Goal: Information Seeking & Learning: Check status

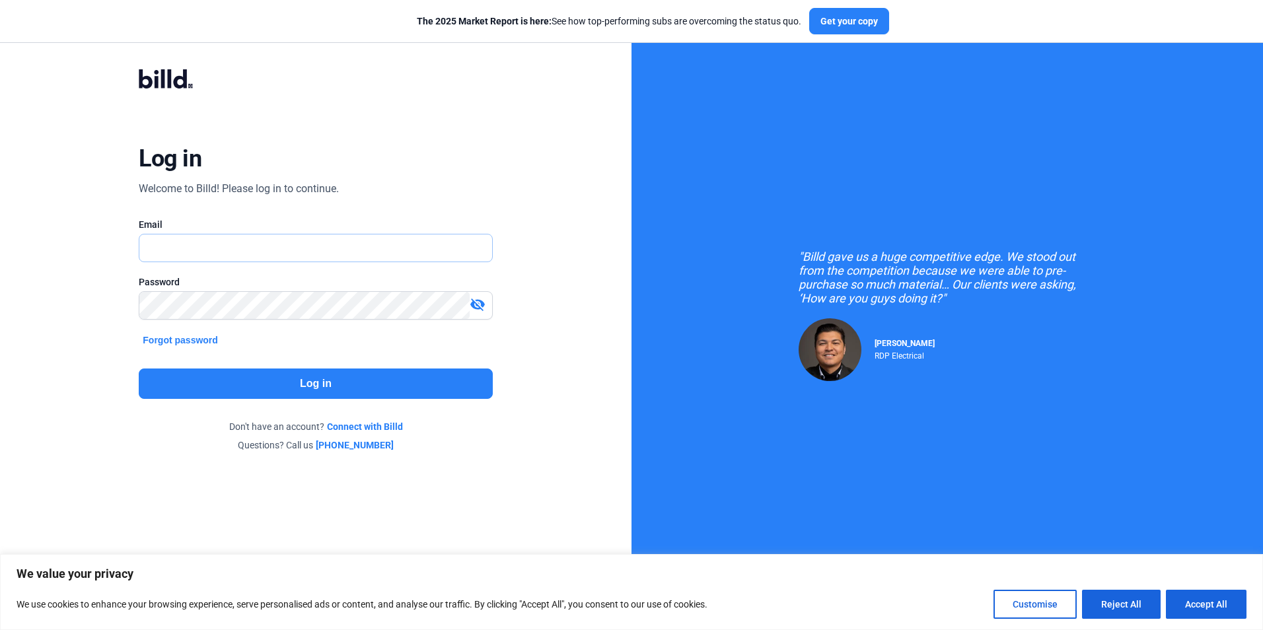
click at [210, 261] on input "text" at bounding box center [307, 247] width 337 height 27
click at [180, 252] on input "text" at bounding box center [315, 247] width 352 height 27
paste input "[EMAIL_ADDRESS][DOMAIN_NAME]"
type input "[EMAIL_ADDRESS][DOMAIN_NAME]"
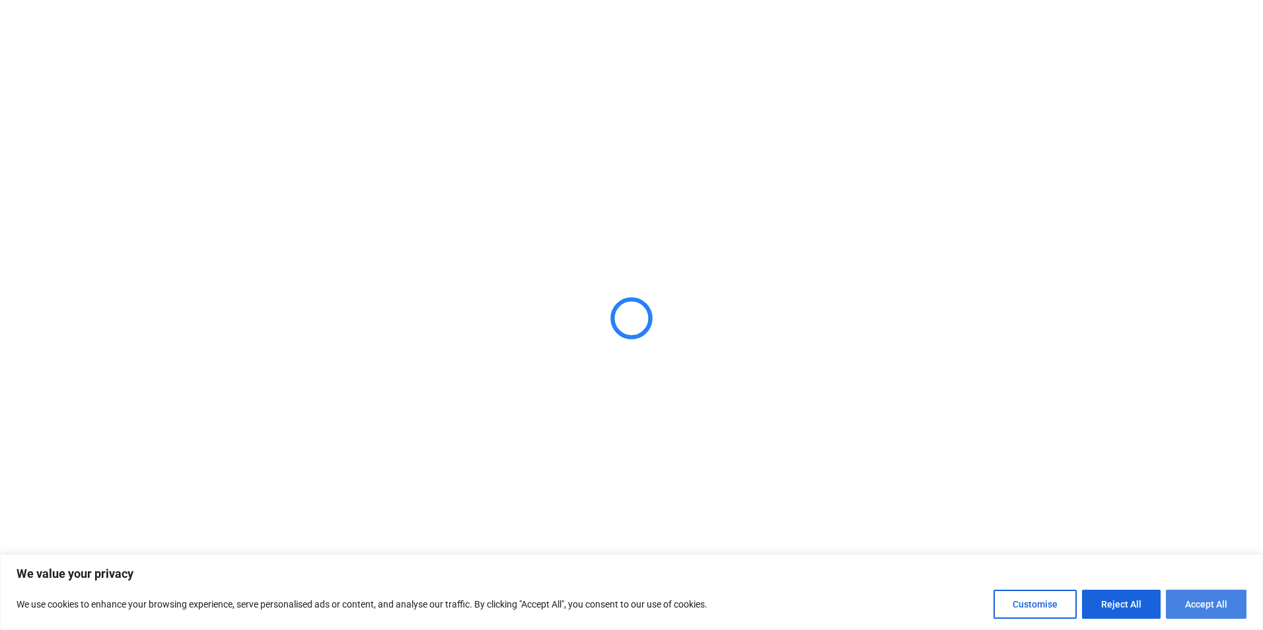
click at [1210, 601] on button "Accept All" at bounding box center [1206, 604] width 81 height 29
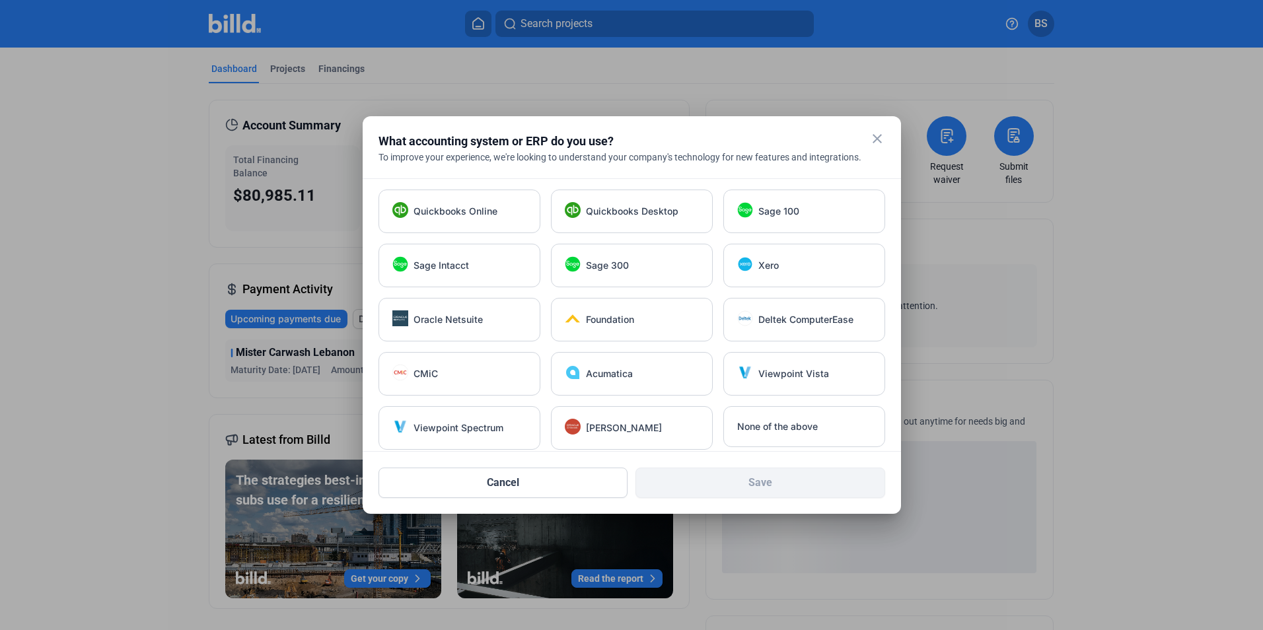
click at [869, 139] on mat-icon "close" at bounding box center [877, 139] width 16 height 16
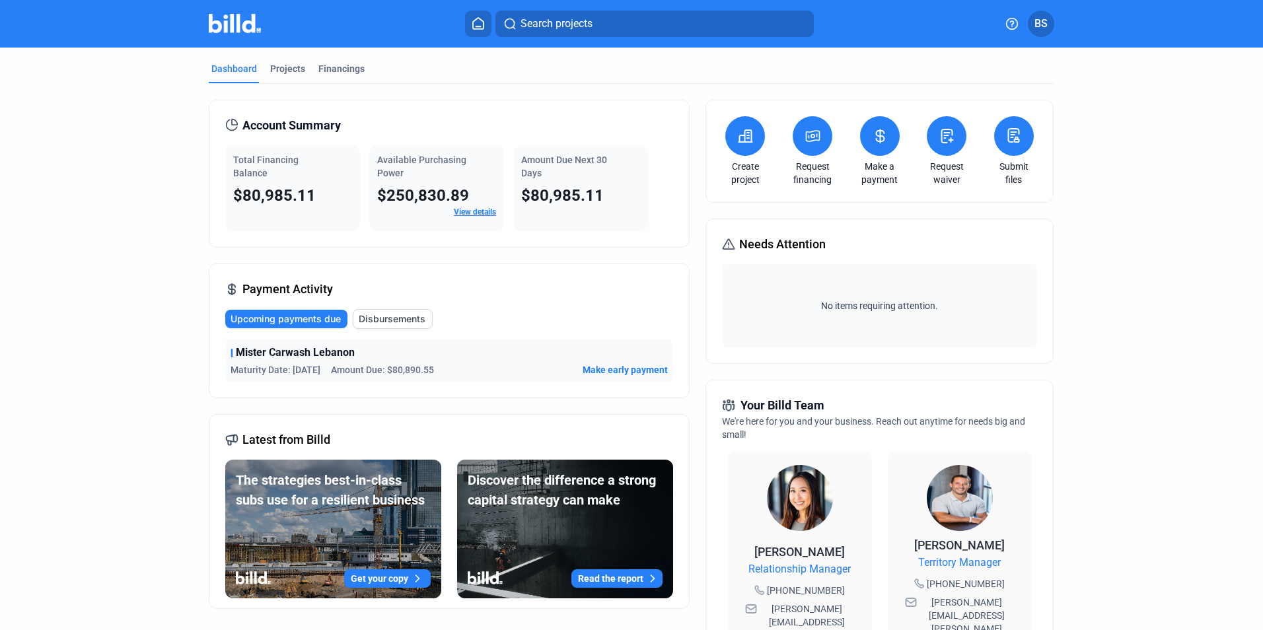
drag, startPoint x: 237, startPoint y: 200, endPoint x: 318, endPoint y: 201, distance: 81.2
click at [318, 201] on div "$80,985.11" at bounding box center [292, 195] width 119 height 21
click at [156, 242] on dashboard "Dashboard Projects Financings Account Summary Total Financing Balance $80,985.1…" at bounding box center [631, 504] width 1137 height 913
click at [400, 316] on span "Disbursements" at bounding box center [392, 318] width 67 height 13
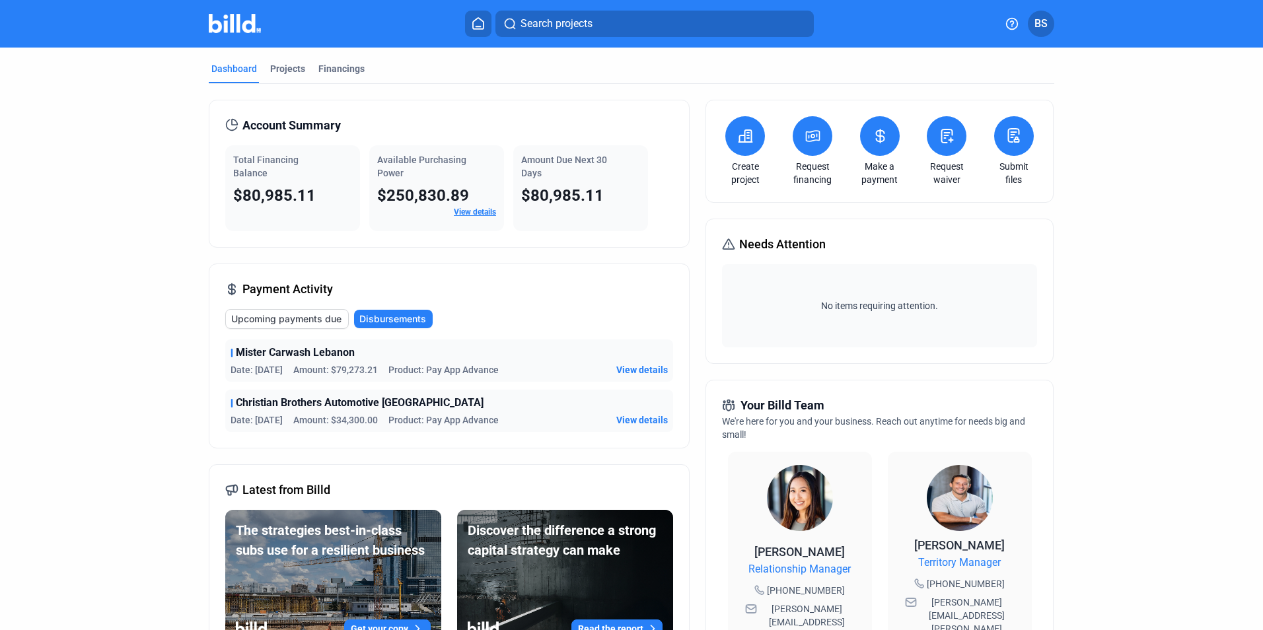
click at [306, 73] on div "Dashboard Projects Financings" at bounding box center [631, 72] width 845 height 21
click at [338, 63] on div "Financings" at bounding box center [341, 68] width 46 height 13
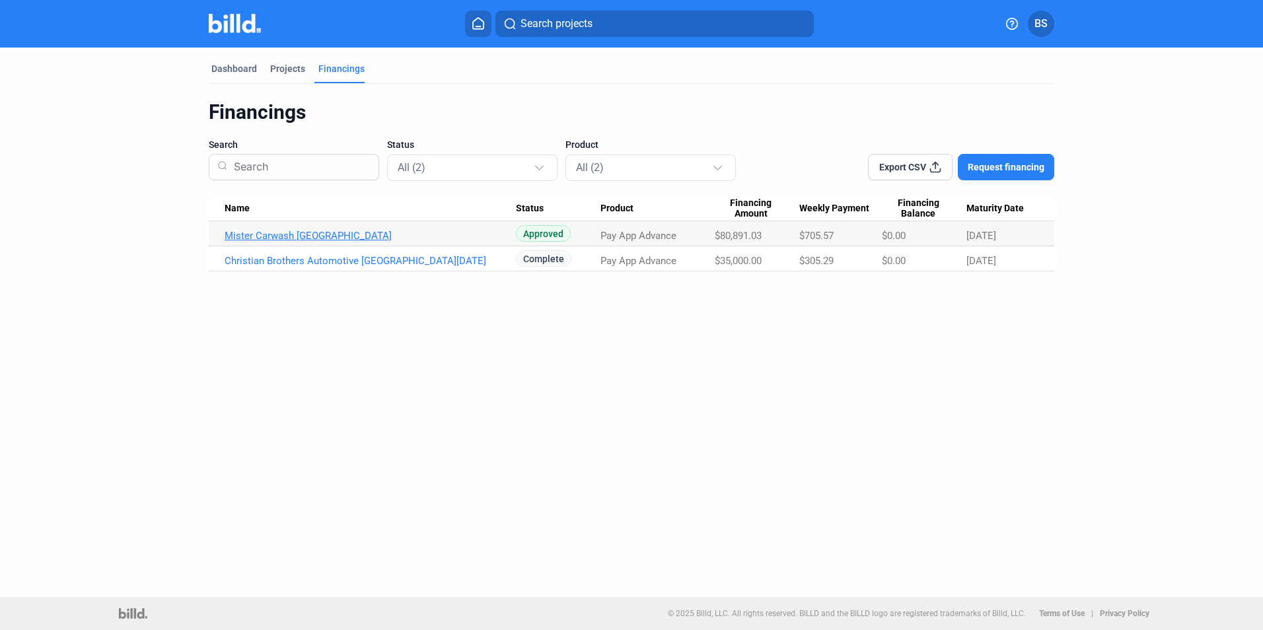
click at [298, 238] on link "Mister Carwash [GEOGRAPHIC_DATA]" at bounding box center [370, 236] width 291 height 12
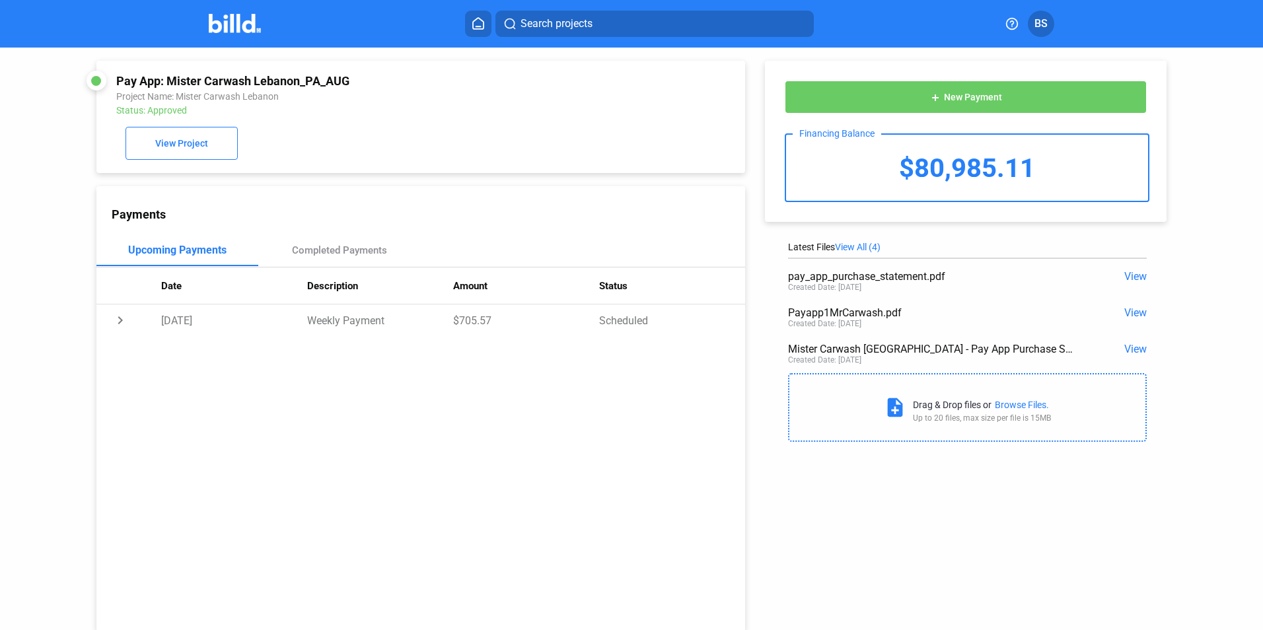
click at [1127, 274] on span "View" at bounding box center [1135, 276] width 22 height 13
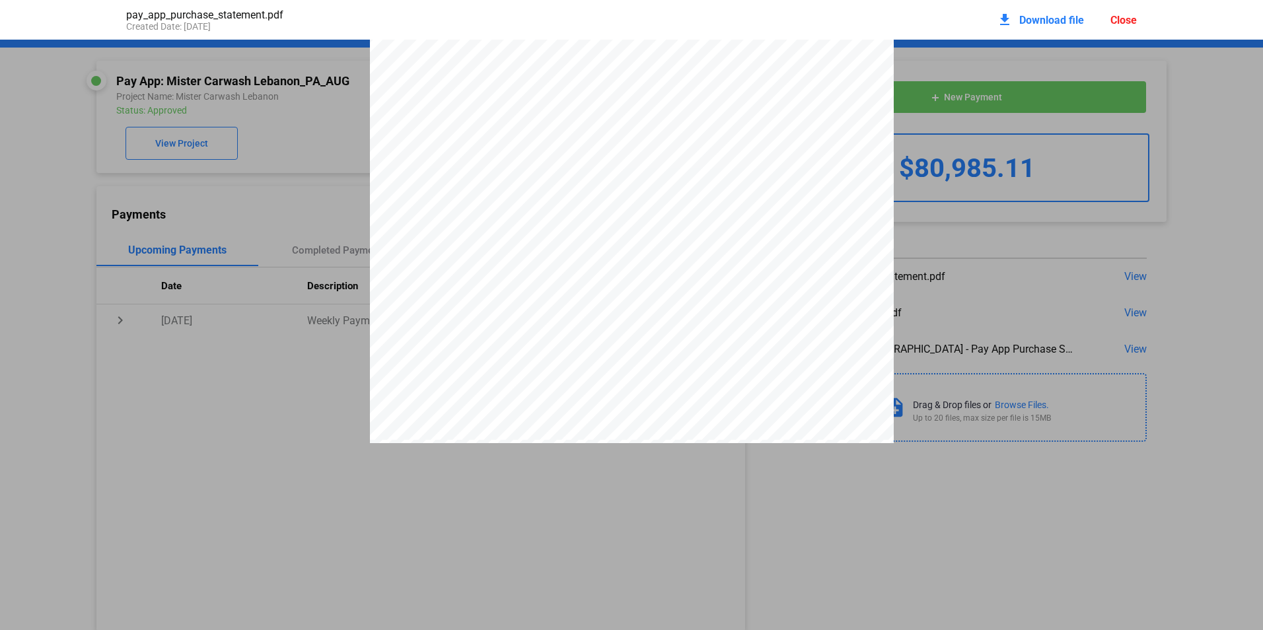
scroll to position [271, 0]
drag, startPoint x: 609, startPoint y: 264, endPoint x: 505, endPoint y: 266, distance: 103.7
click at [505, 266] on div "PAY APP PURCHASE STATEMENT This PAY APP PURCHASE STATEMENT is being executed an…" at bounding box center [632, 139] width 524 height 741
click at [392, 584] on div "pay_app_purchase_statement.pdf Created Date: [DATE] download Download file Clos…" at bounding box center [631, 315] width 1263 height 630
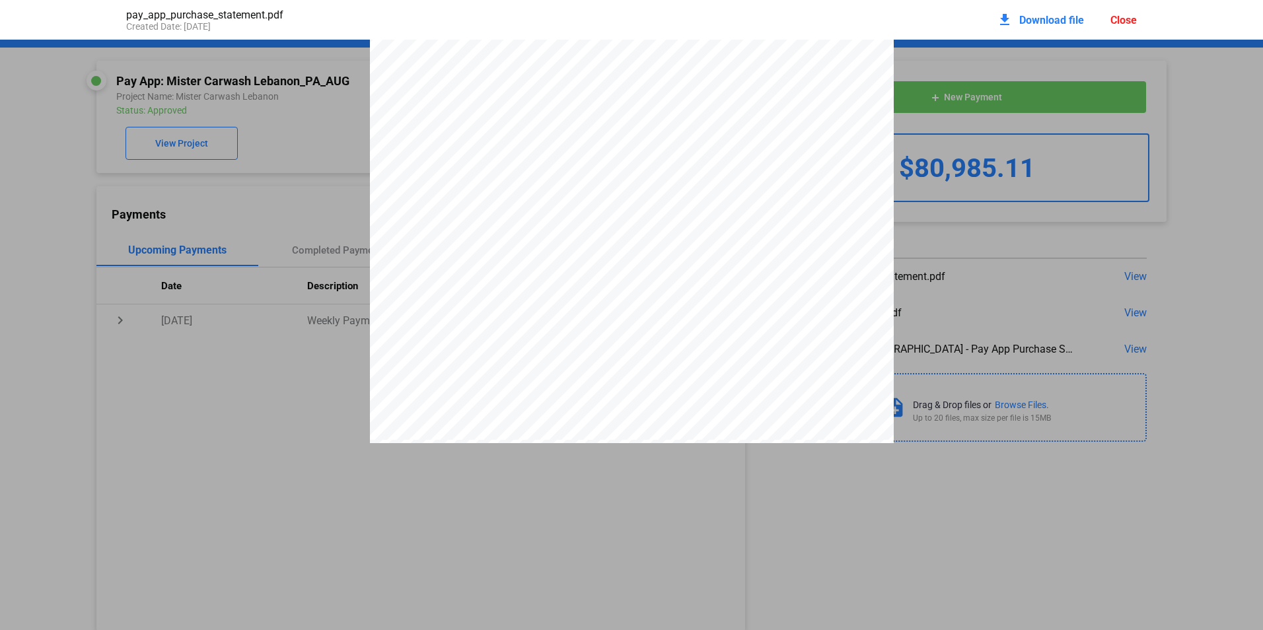
click at [280, 529] on pdf-viewer "PAY APP PURCHASE STATEMENT This PAY APP PURCHASE STATEMENT is being executed an…" at bounding box center [631, 292] width 1263 height 504
click at [1136, 17] on div "pay_app_purchase_statement.pdf Created Date: [DATE] download Download file Close" at bounding box center [631, 20] width 1037 height 40
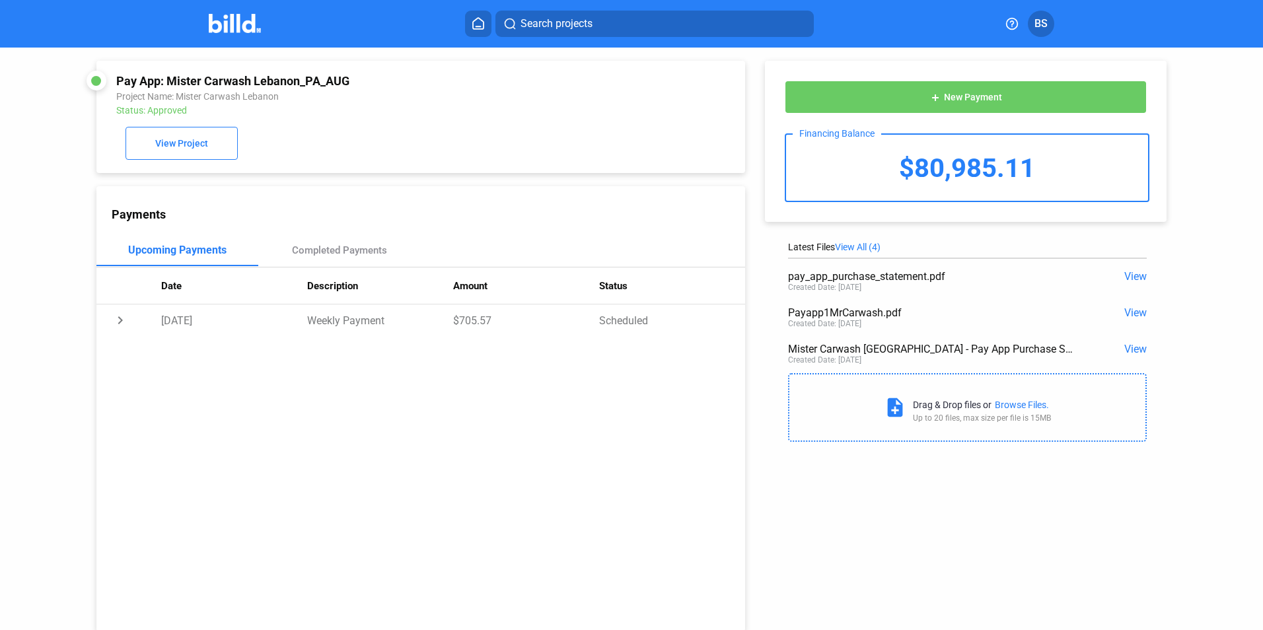
click at [1131, 20] on div "Search projects BS" at bounding box center [632, 24] width 1030 height 26
click at [1139, 352] on span "View" at bounding box center [1135, 349] width 22 height 13
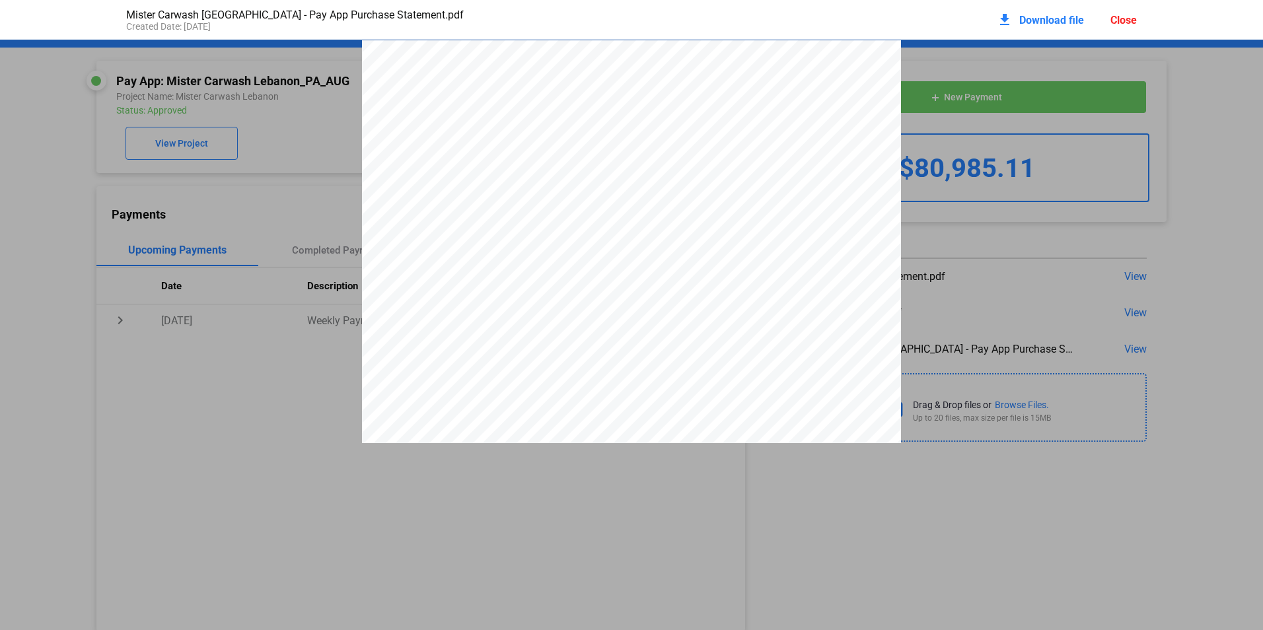
click at [1131, 17] on div "Close" at bounding box center [1123, 20] width 26 height 13
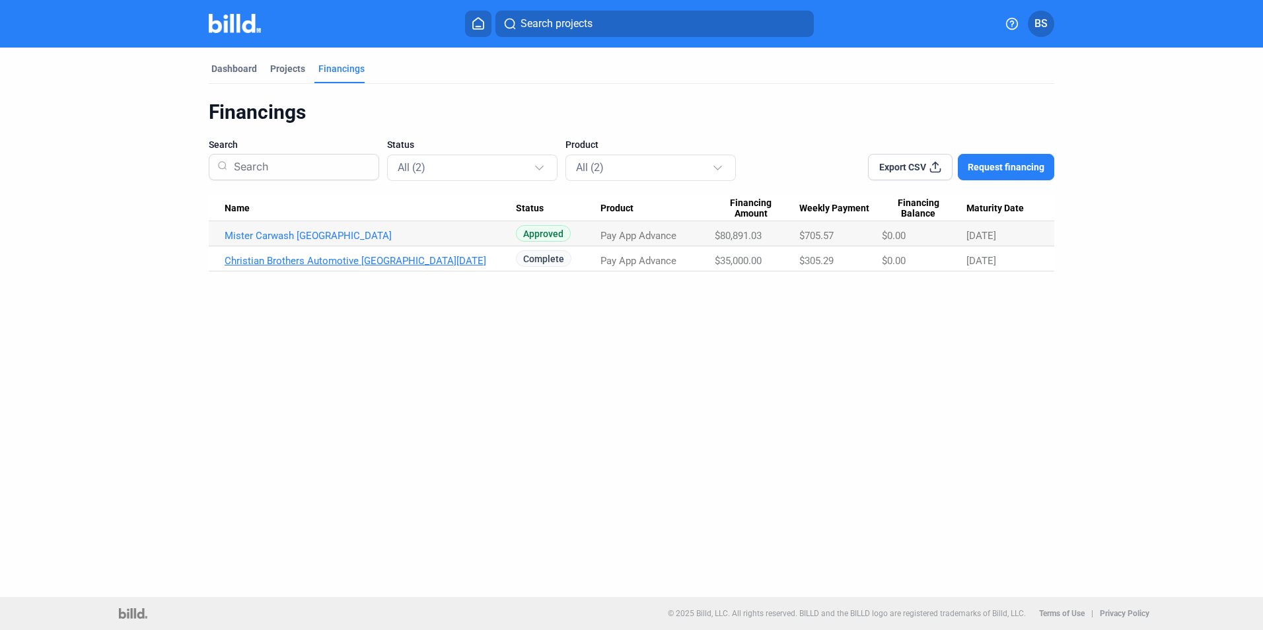
click at [287, 255] on link "Christian Brothers Automotive [GEOGRAPHIC_DATA][DATE]" at bounding box center [370, 261] width 291 height 12
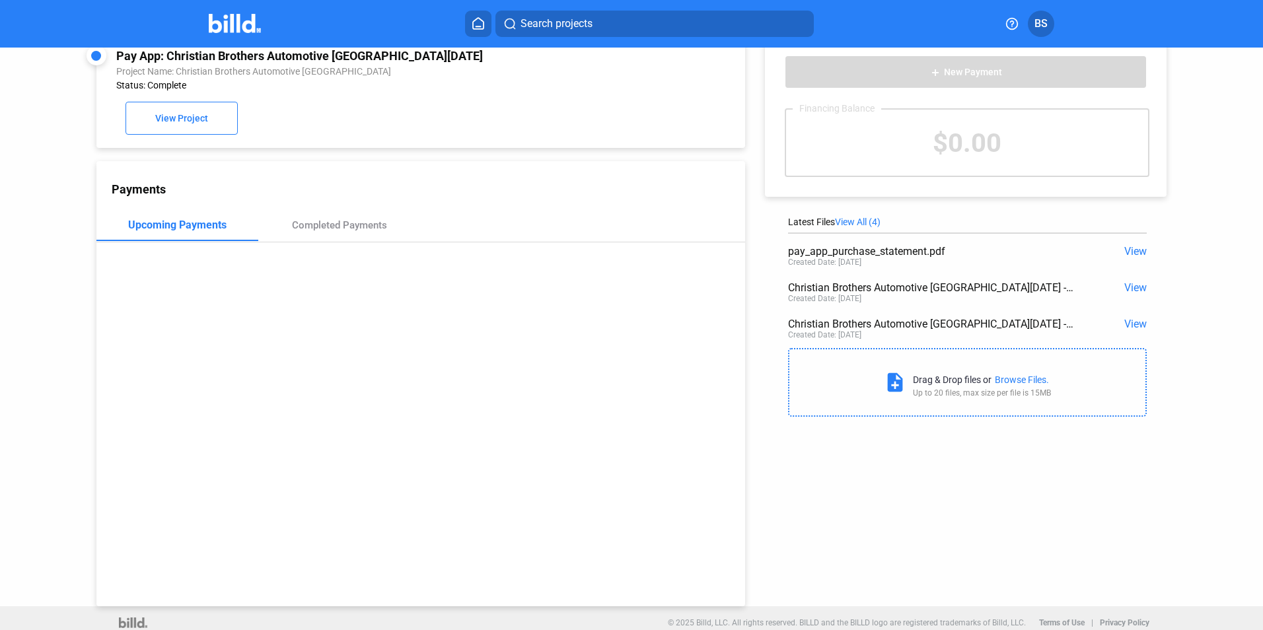
scroll to position [36, 0]
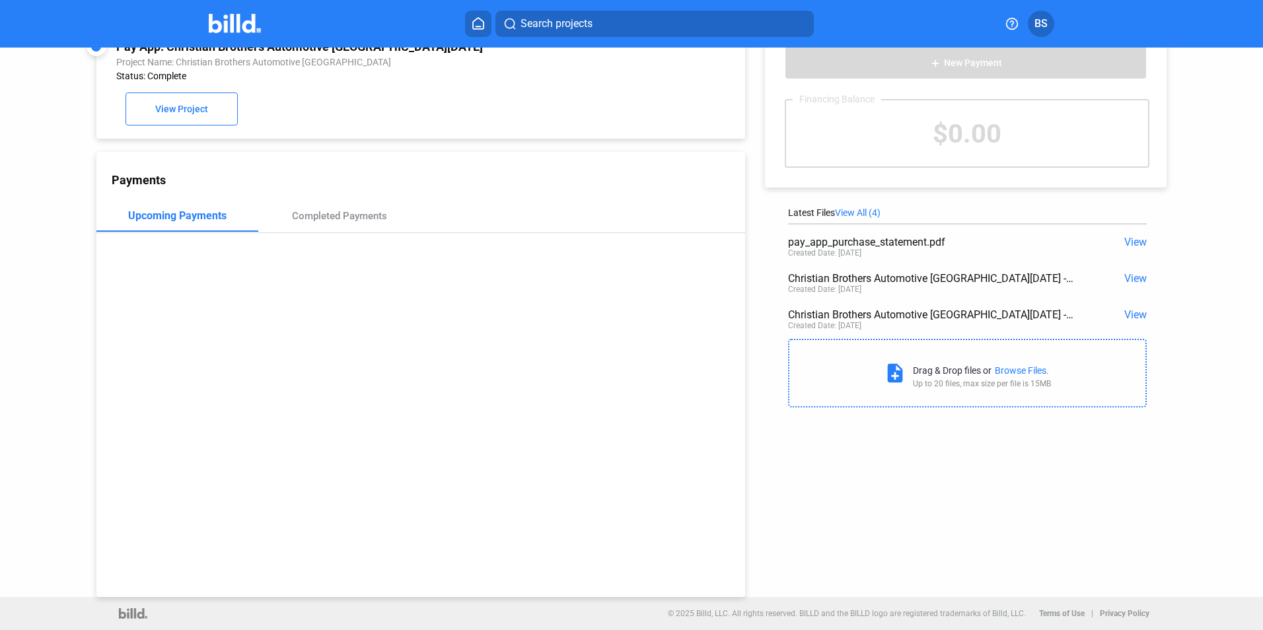
click at [1125, 312] on span "View" at bounding box center [1135, 314] width 22 height 13
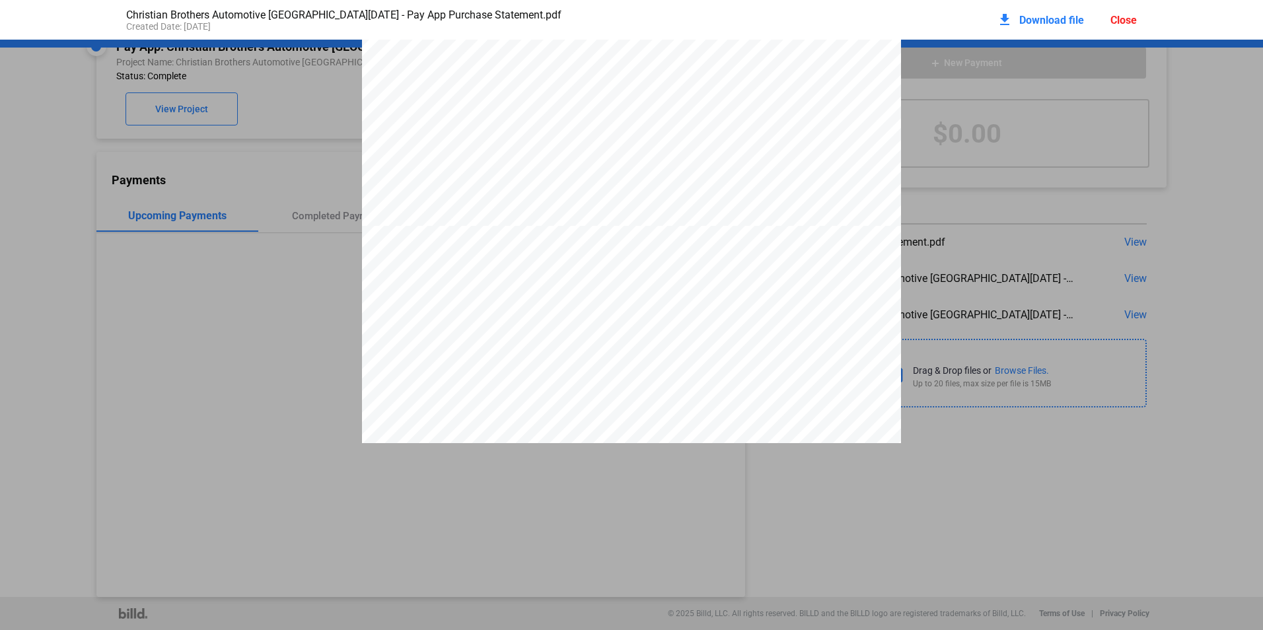
scroll to position [535, 0]
click at [1076, 478] on pdf-viewer "PAY APP PURCHASE STATEMENT This PAY APP PURCHASE STATEMENT is being executed an…" at bounding box center [631, 292] width 1263 height 504
click at [1121, 20] on div "Close" at bounding box center [1123, 20] width 26 height 13
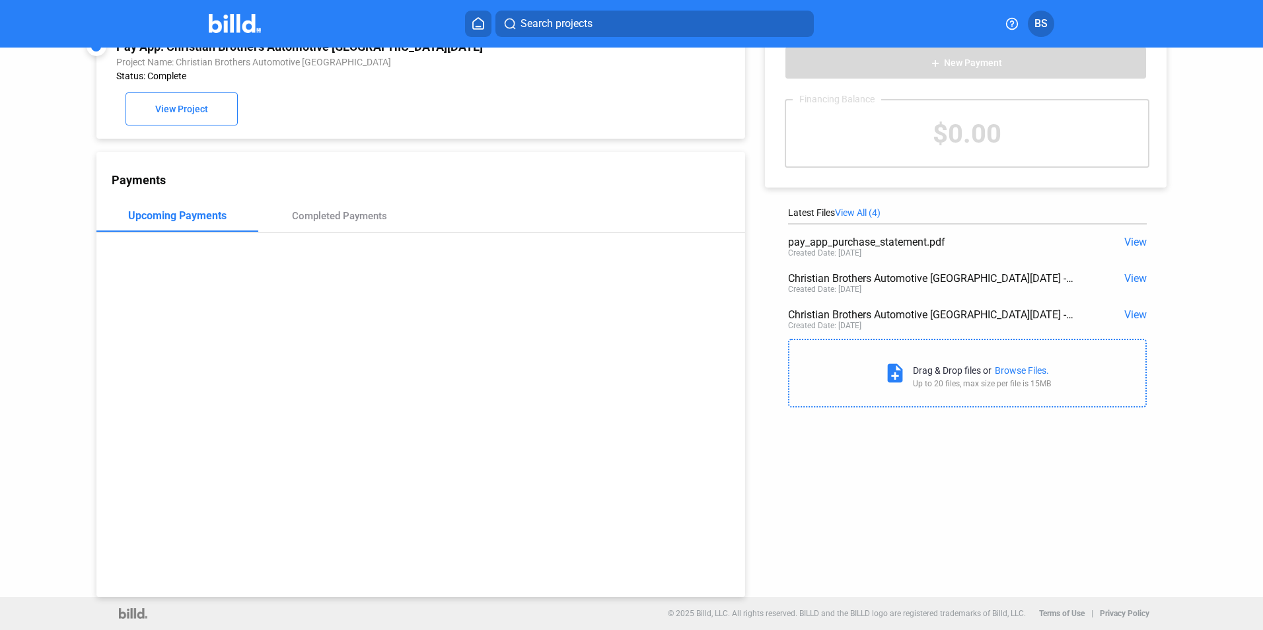
click at [1129, 308] on span "View" at bounding box center [1135, 314] width 22 height 13
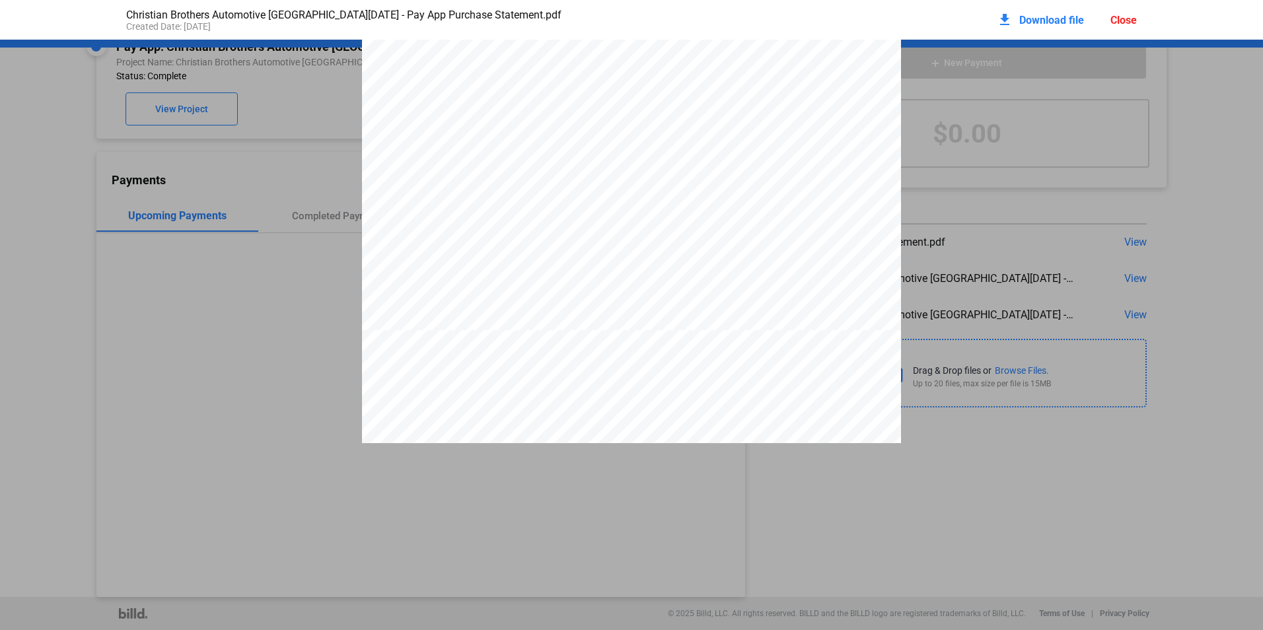
scroll to position [865, 0]
click at [1127, 24] on div "Close" at bounding box center [1123, 20] width 26 height 13
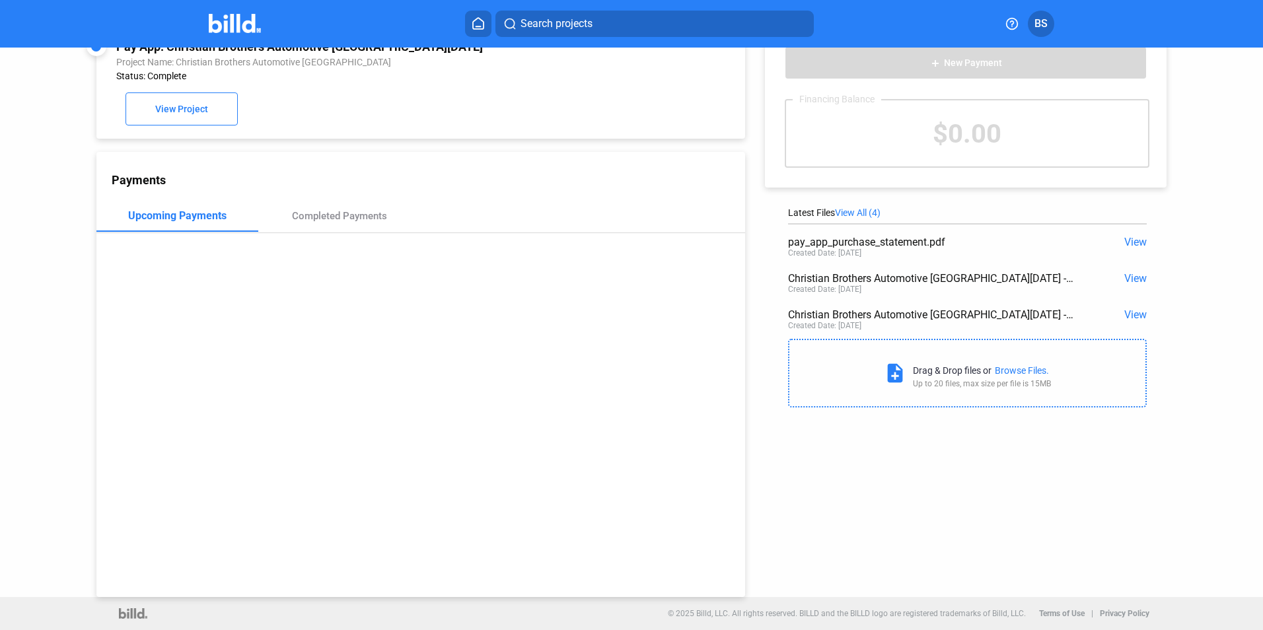
click at [1124, 275] on span "View" at bounding box center [1135, 278] width 22 height 13
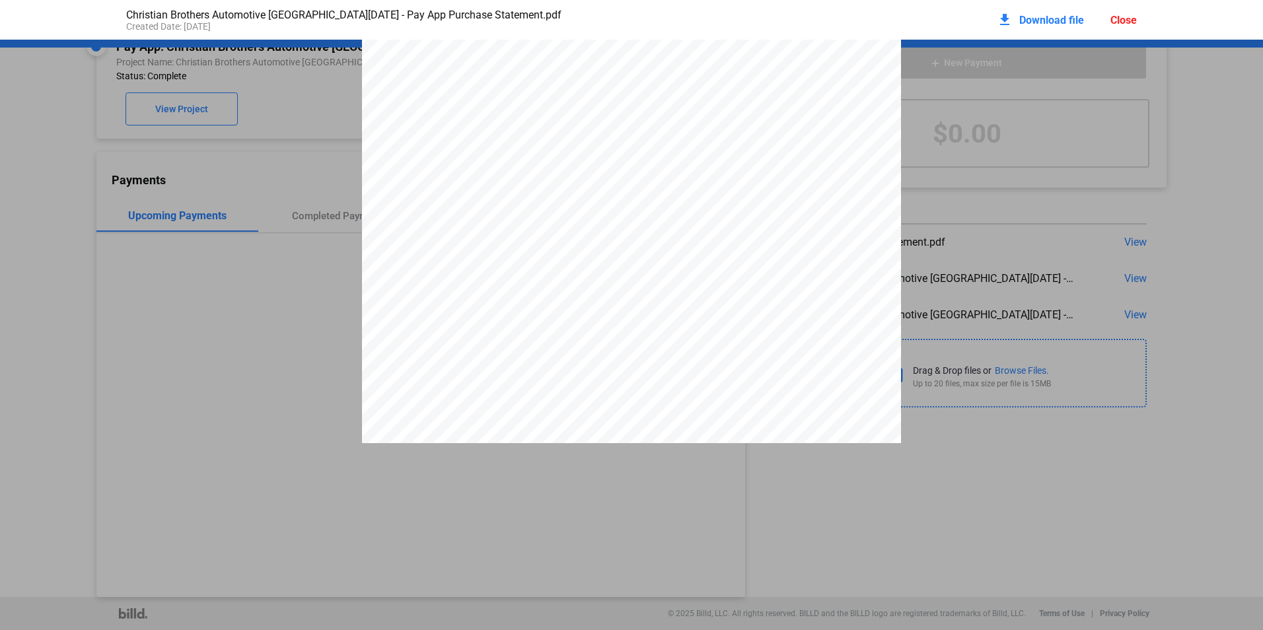
scroll to position [139, 0]
click at [1123, 22] on div "Close" at bounding box center [1123, 20] width 26 height 13
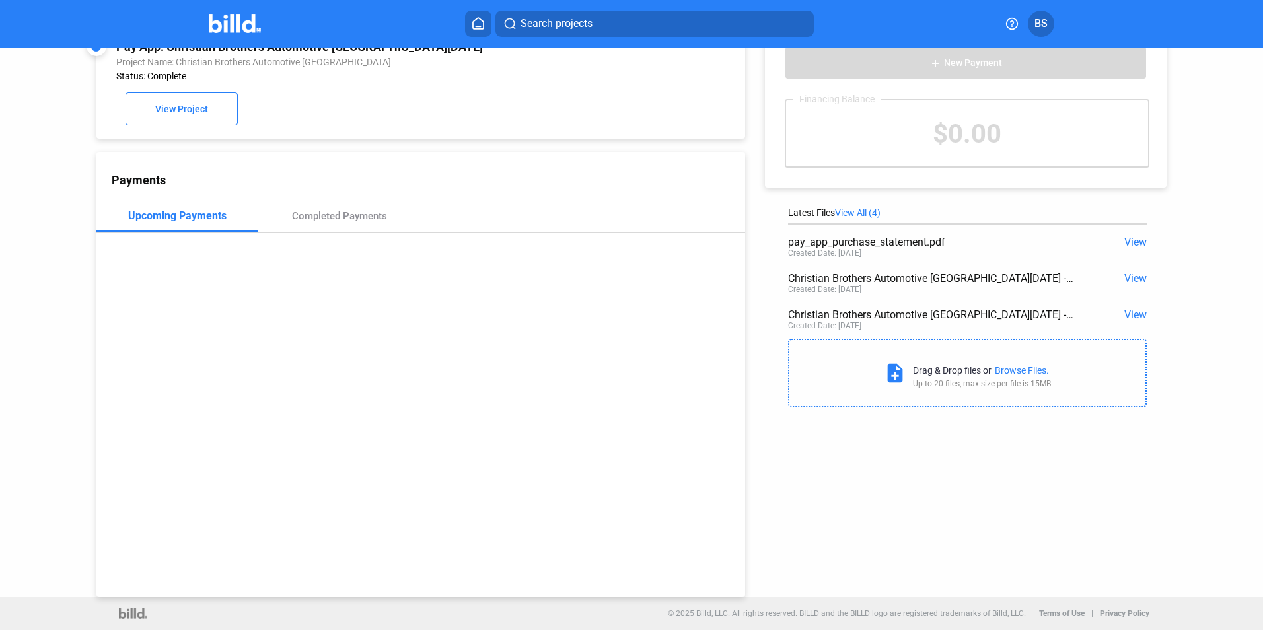
click at [1125, 237] on span "View" at bounding box center [1135, 242] width 22 height 13
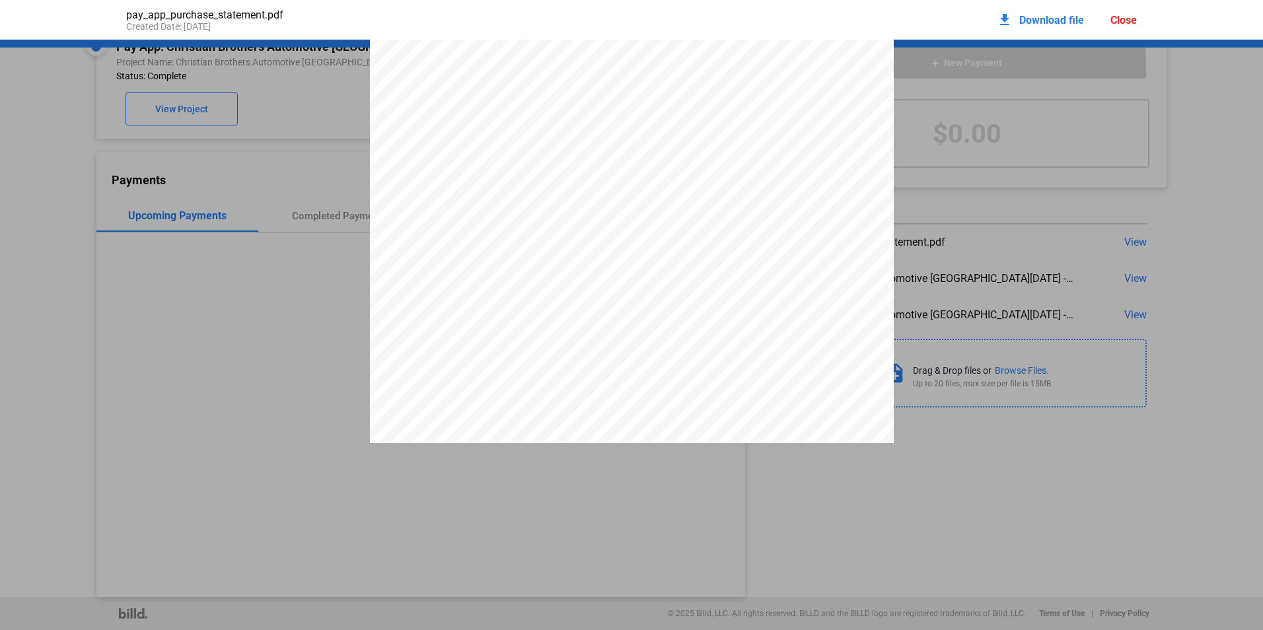
scroll to position [0, 0]
click at [1120, 19] on div "Close" at bounding box center [1123, 20] width 26 height 13
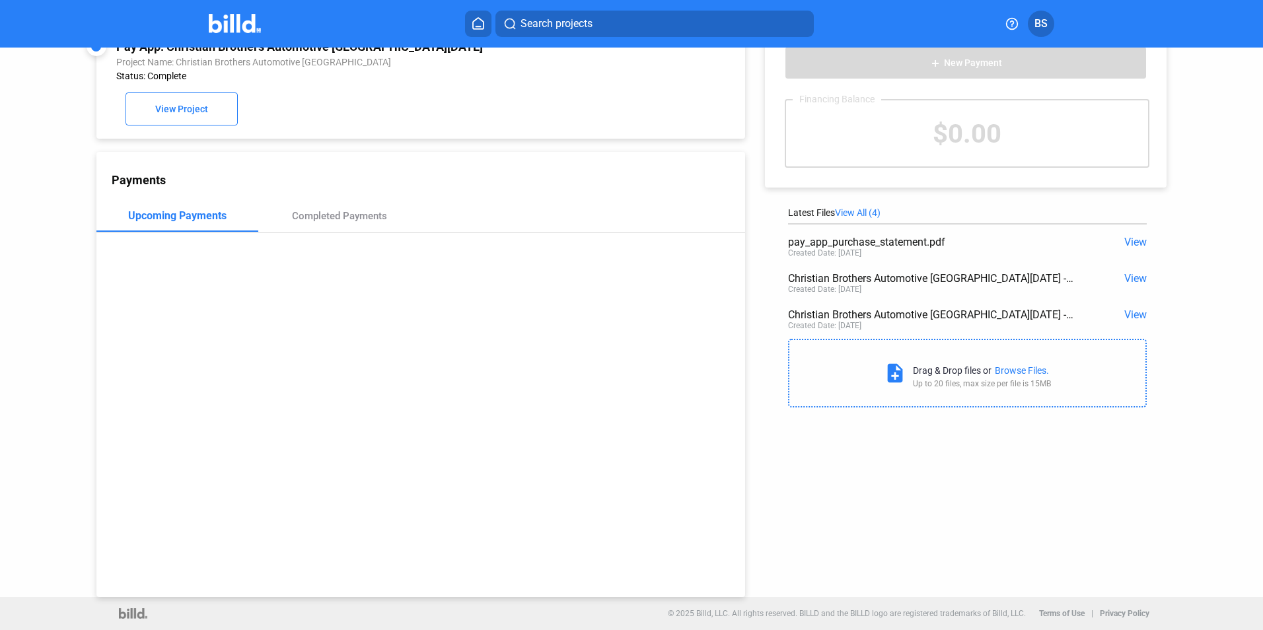
click at [1129, 242] on span "View" at bounding box center [1135, 242] width 22 height 13
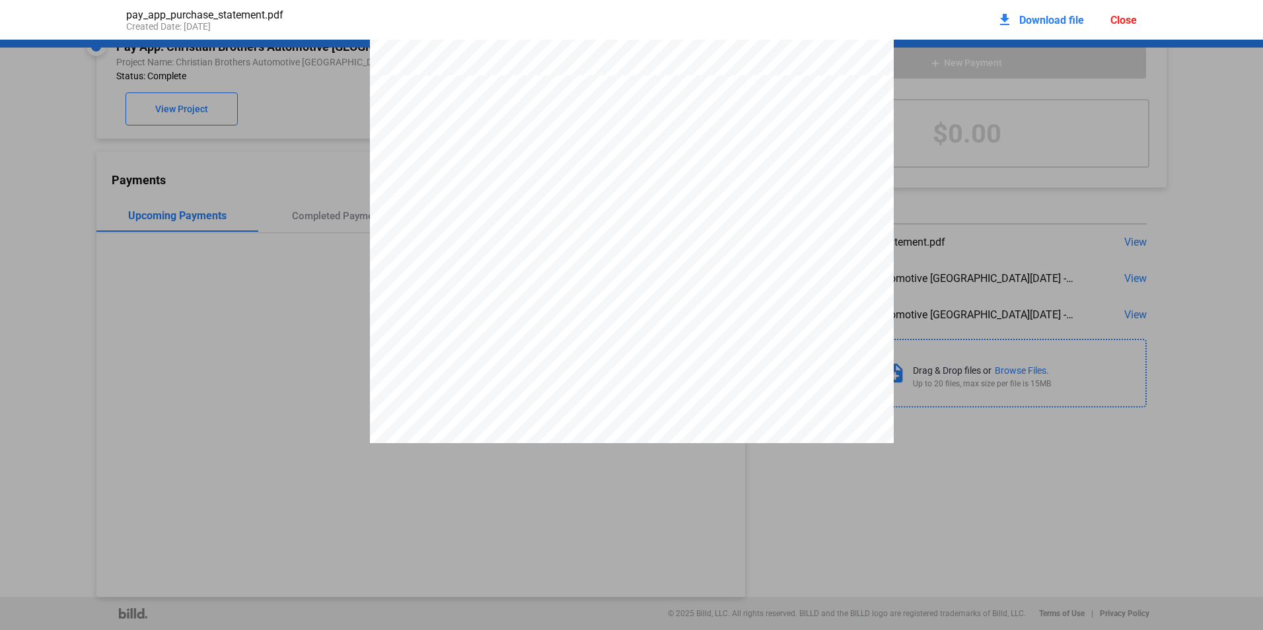
scroll to position [1585, 0]
click at [1130, 23] on div "Close" at bounding box center [1123, 20] width 26 height 13
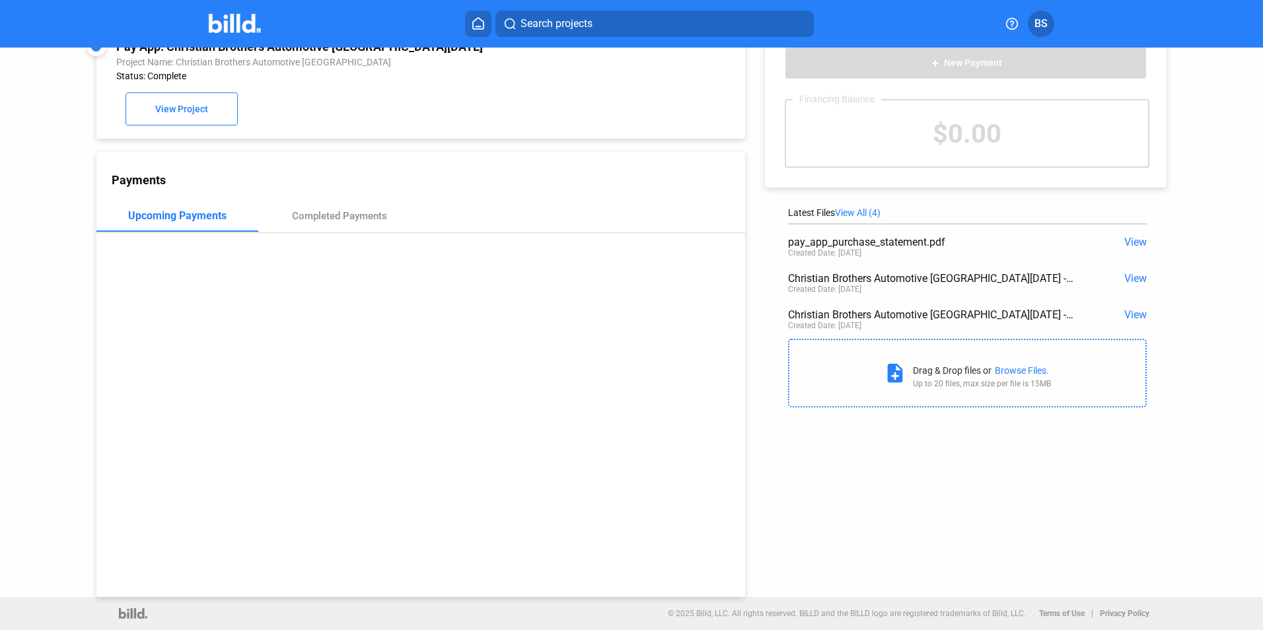
click at [1140, 278] on span "View" at bounding box center [1135, 278] width 22 height 13
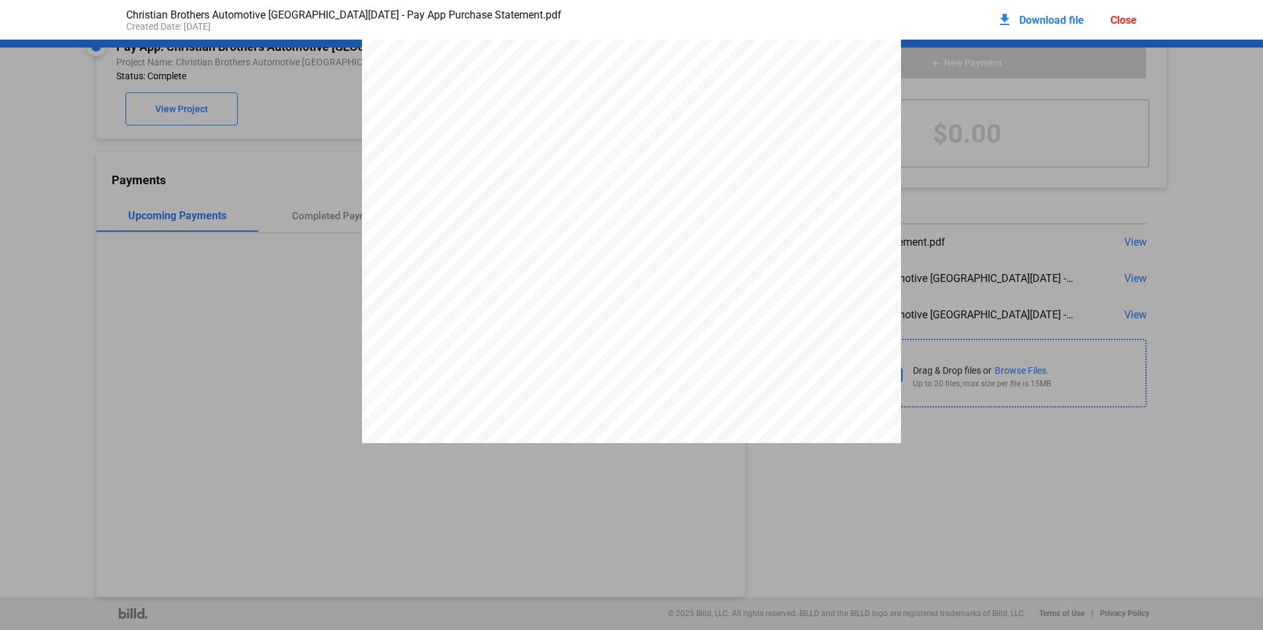
scroll to position [139, 0]
click at [1127, 16] on div "Close" at bounding box center [1123, 20] width 26 height 13
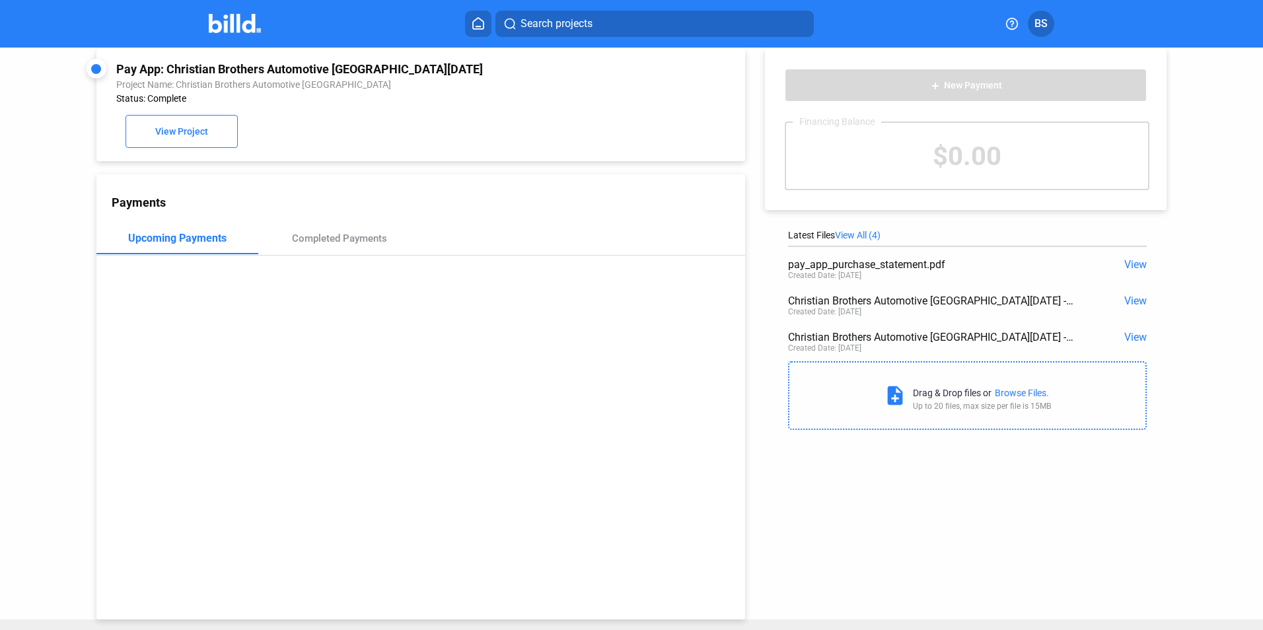
scroll to position [0, 0]
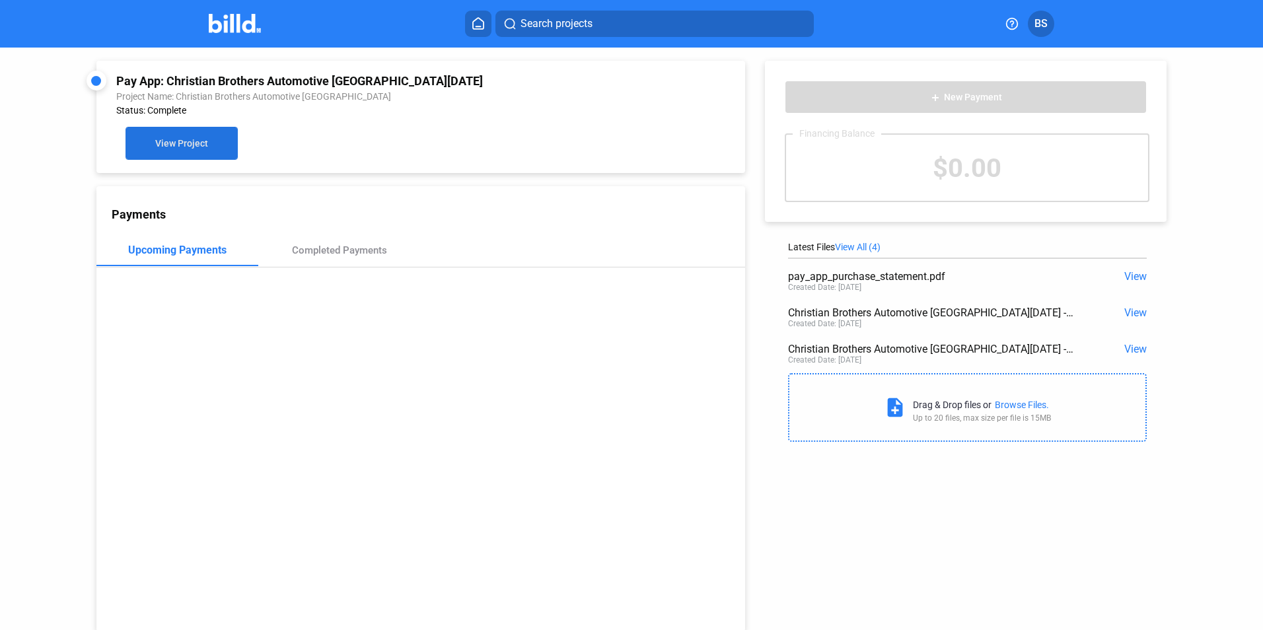
click at [209, 149] on button "View Project" at bounding box center [181, 143] width 112 height 33
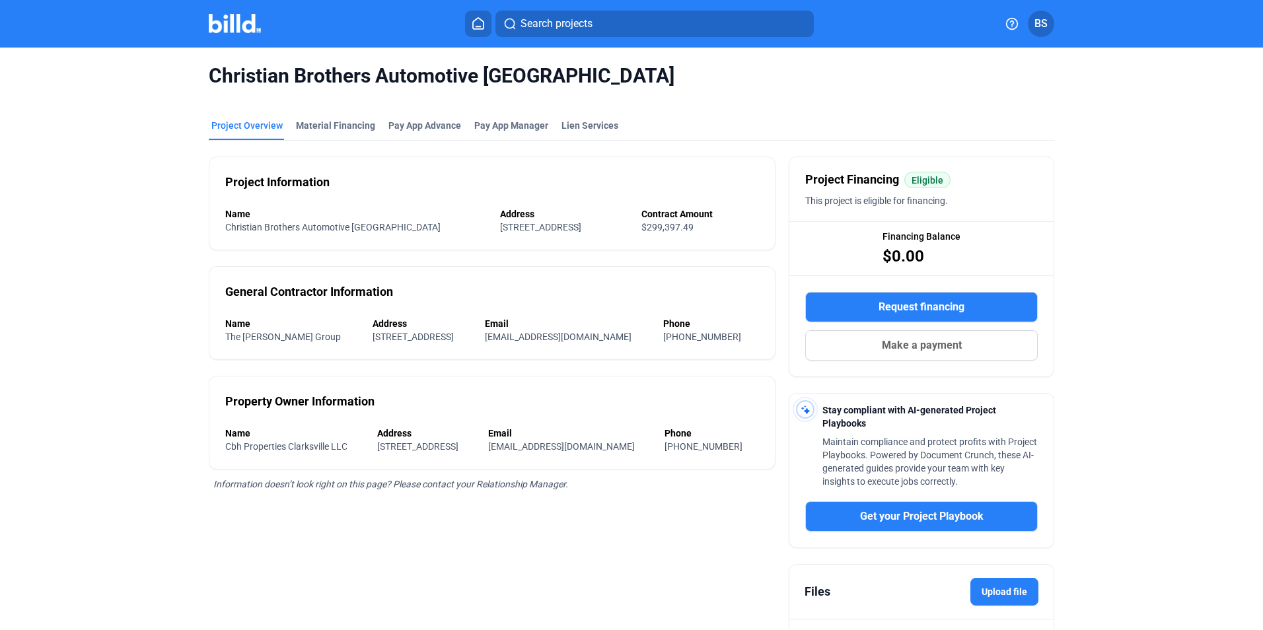
click at [234, 32] on img at bounding box center [235, 23] width 52 height 19
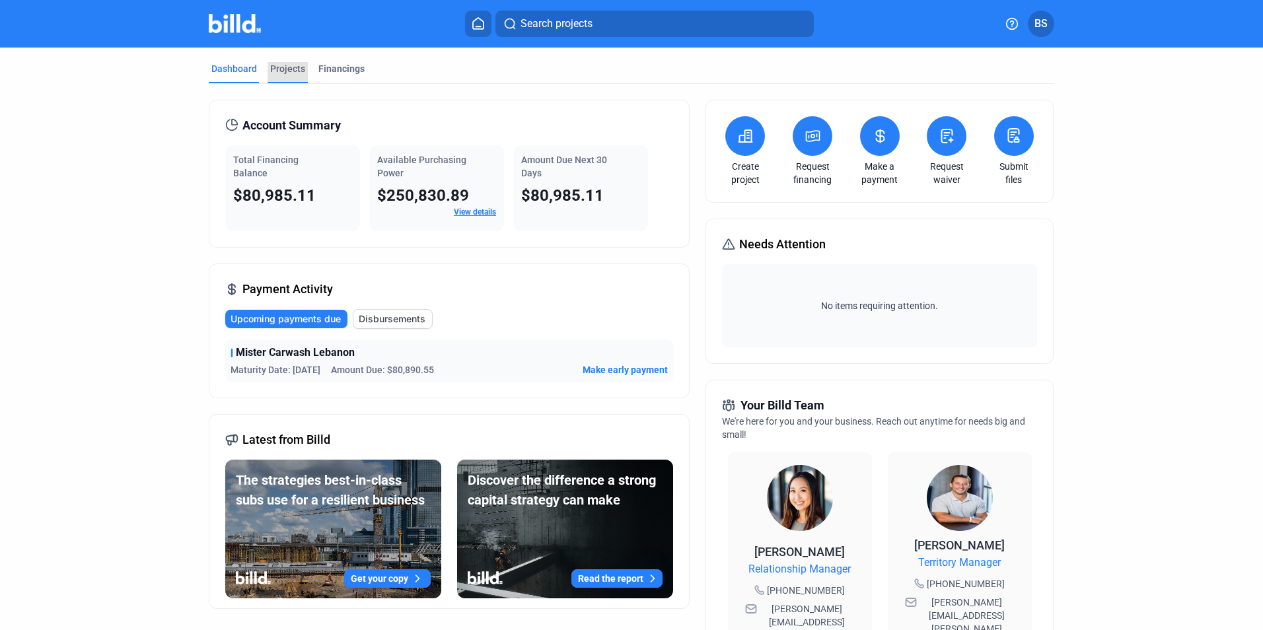
click at [286, 67] on div "Projects" at bounding box center [287, 68] width 35 height 13
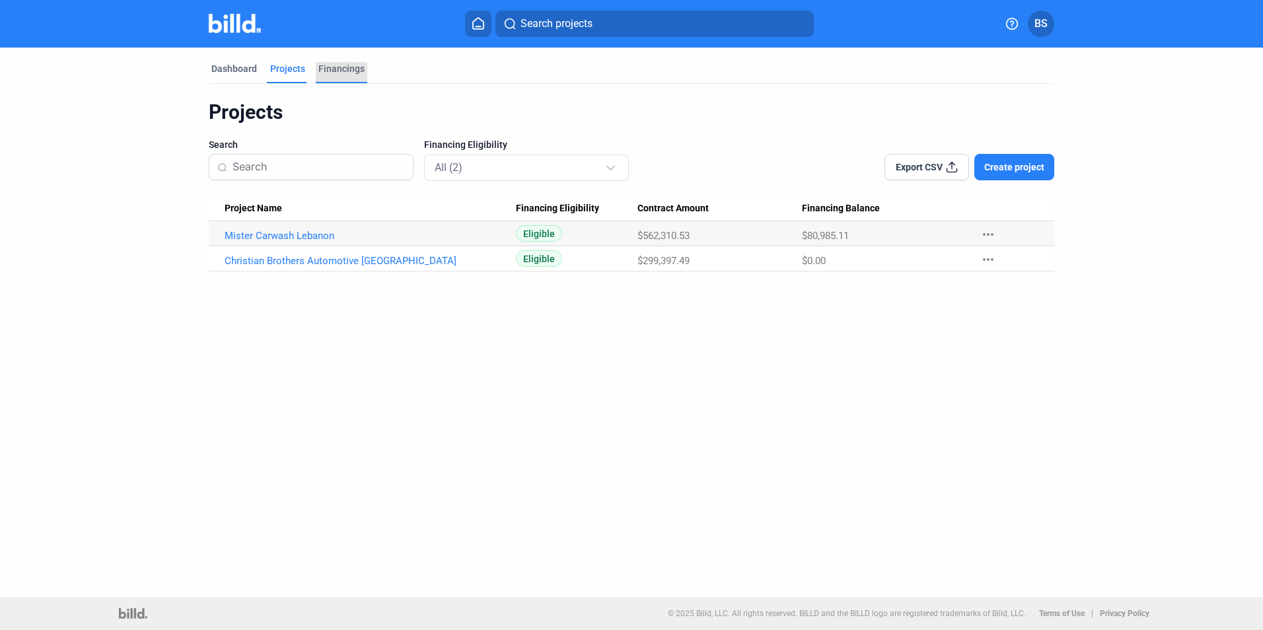
click at [345, 73] on div "Financings" at bounding box center [341, 68] width 46 height 13
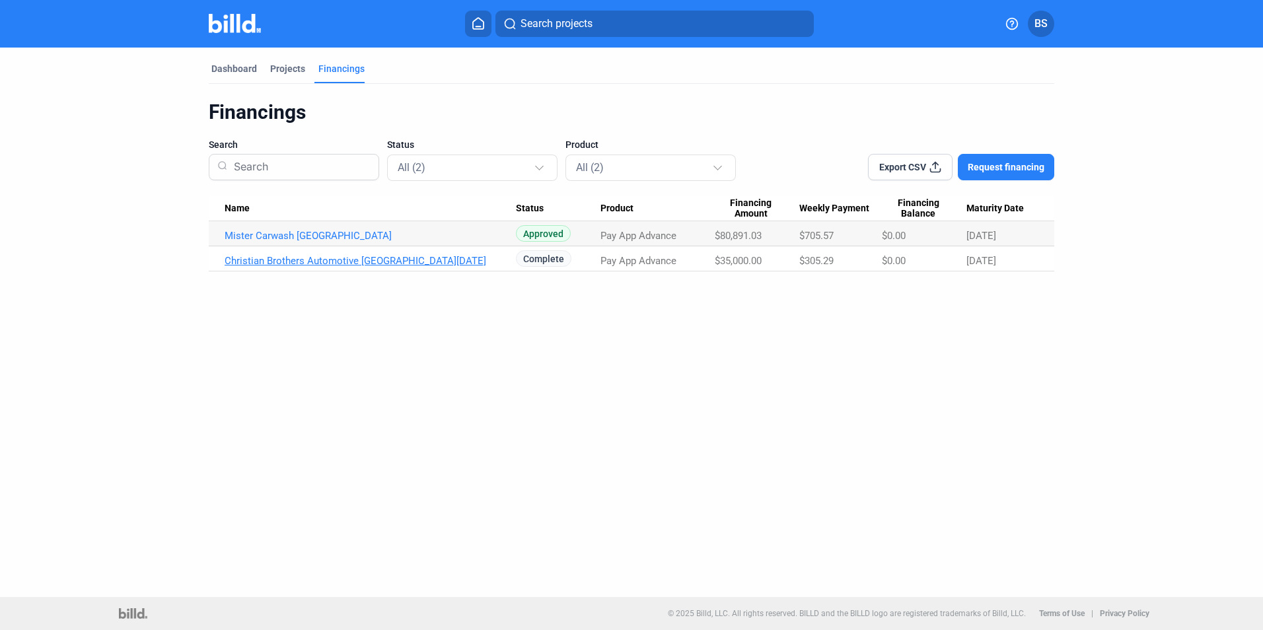
click at [378, 262] on link "Christian Brothers Automotive [GEOGRAPHIC_DATA][DATE]" at bounding box center [370, 261] width 291 height 12
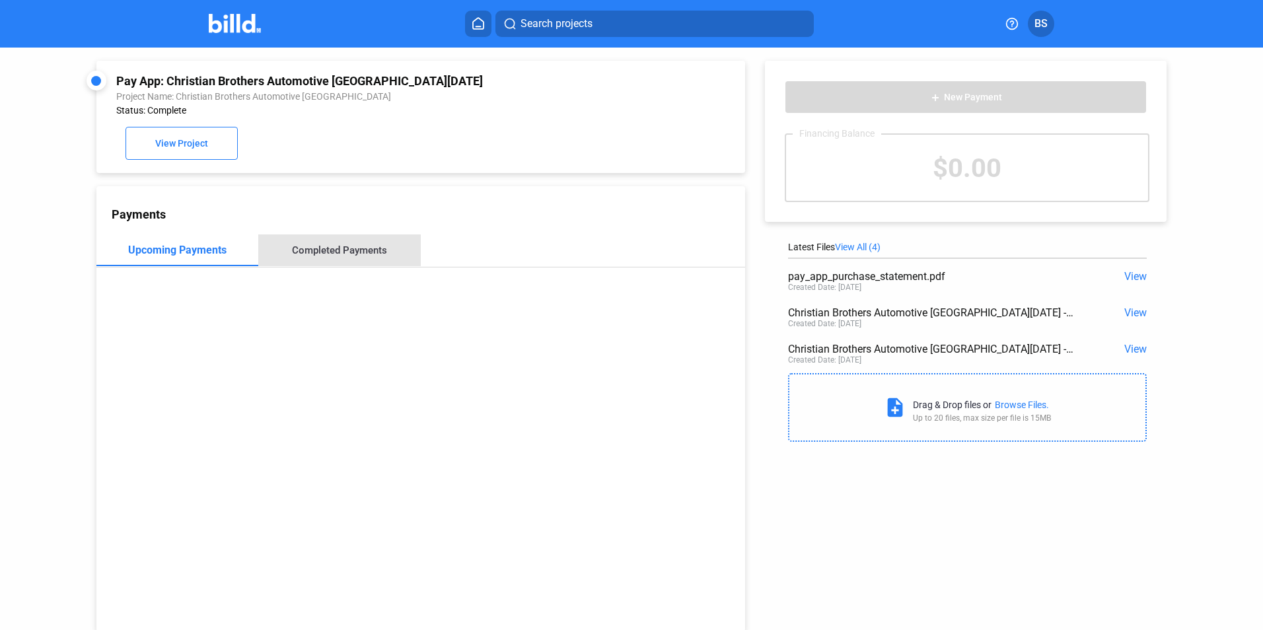
click at [348, 248] on div "Completed Payments" at bounding box center [339, 250] width 95 height 12
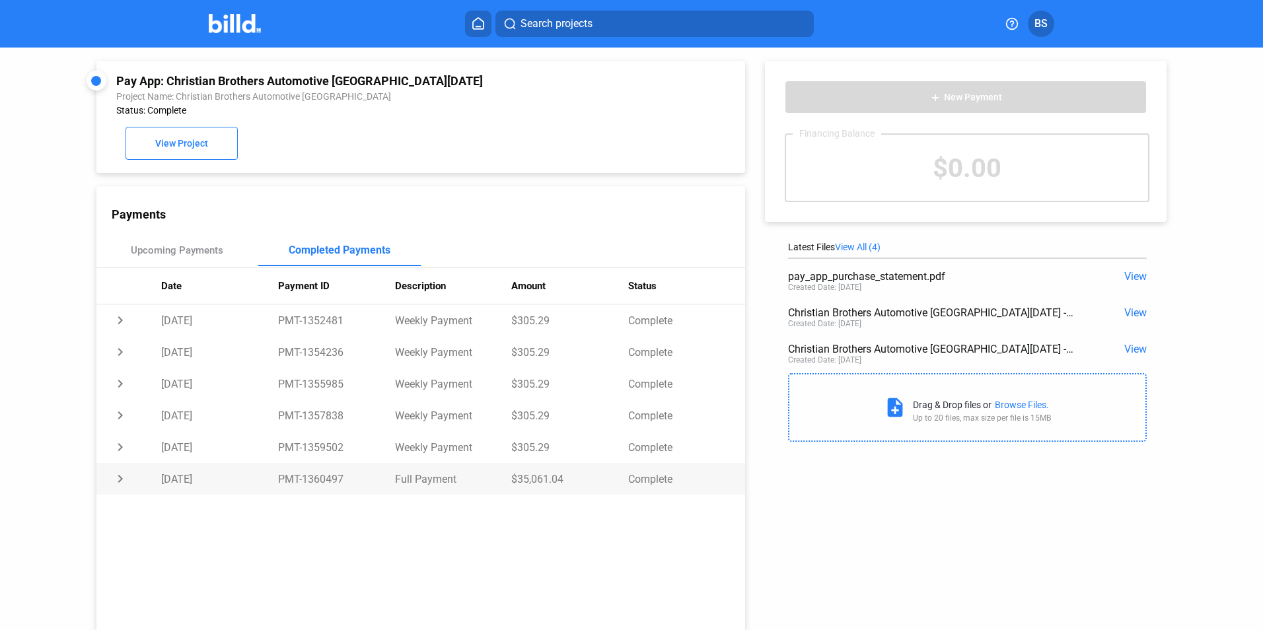
click at [110, 483] on td "chevron_right" at bounding box center [128, 479] width 65 height 32
click at [116, 452] on td "chevron_right" at bounding box center [128, 447] width 65 height 32
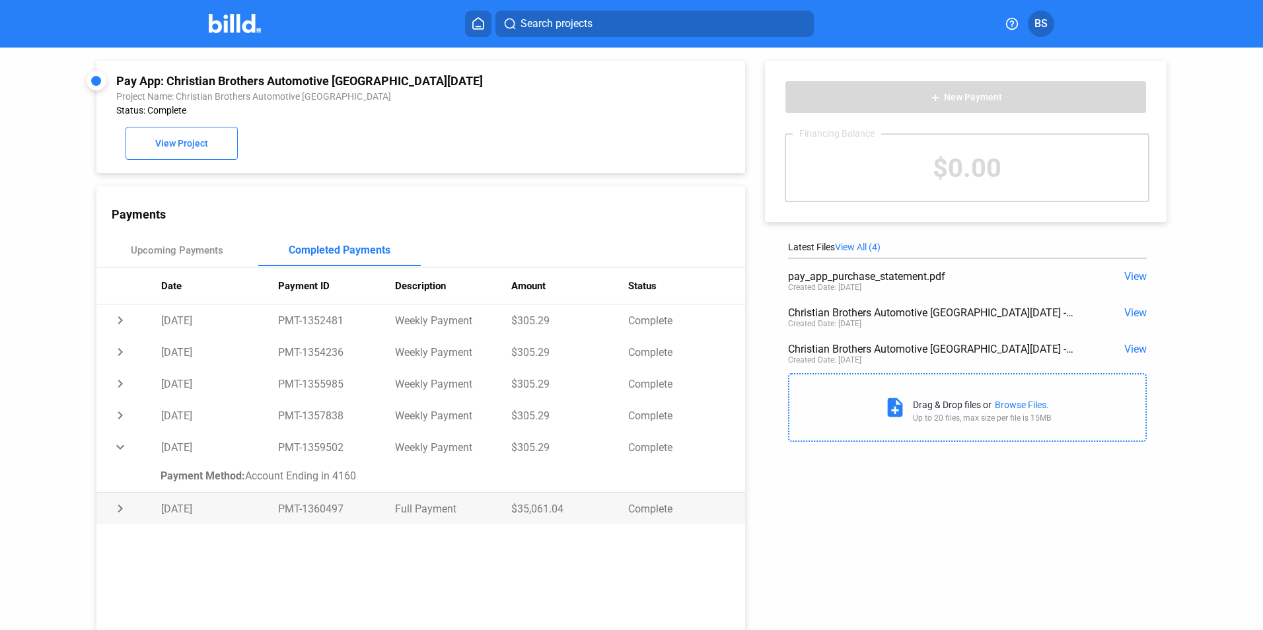
click at [118, 514] on td "chevron_right" at bounding box center [128, 509] width 65 height 32
click at [120, 386] on td "chevron_right" at bounding box center [128, 384] width 65 height 32
click at [121, 382] on td "expand_more" at bounding box center [128, 384] width 65 height 32
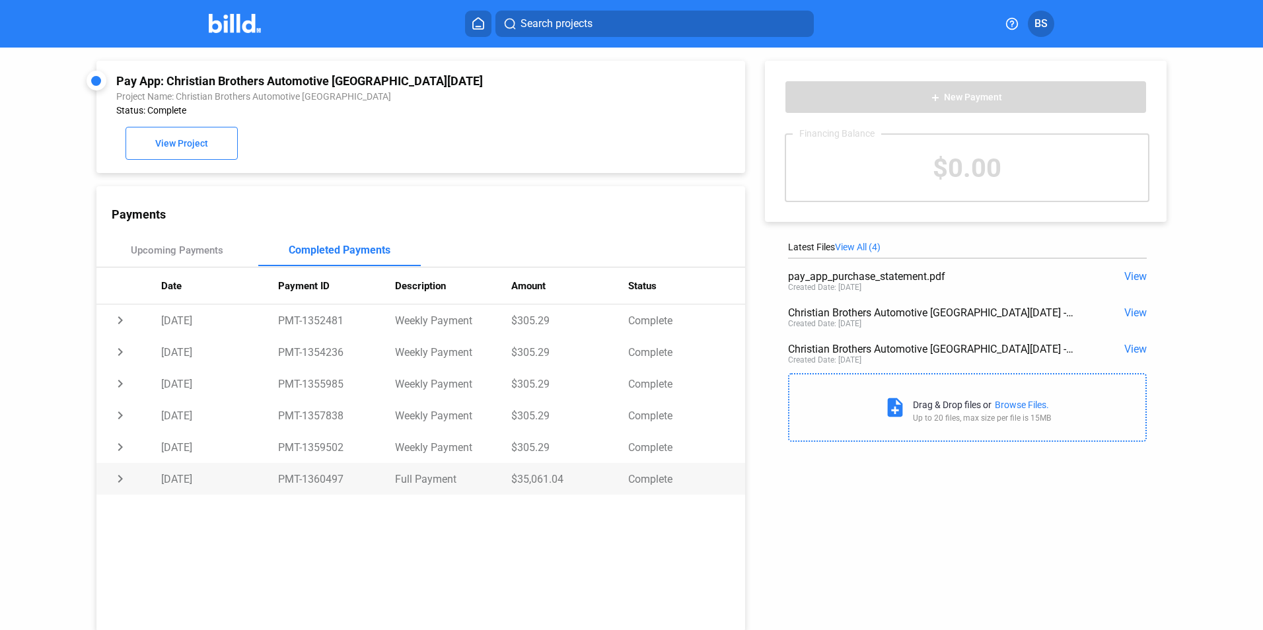
drag, startPoint x: 567, startPoint y: 477, endPoint x: 513, endPoint y: 479, distance: 54.2
click at [513, 479] on td "$35,061.04" at bounding box center [569, 479] width 117 height 32
copy td "35,061.04"
click at [1133, 312] on span "View" at bounding box center [1135, 312] width 22 height 13
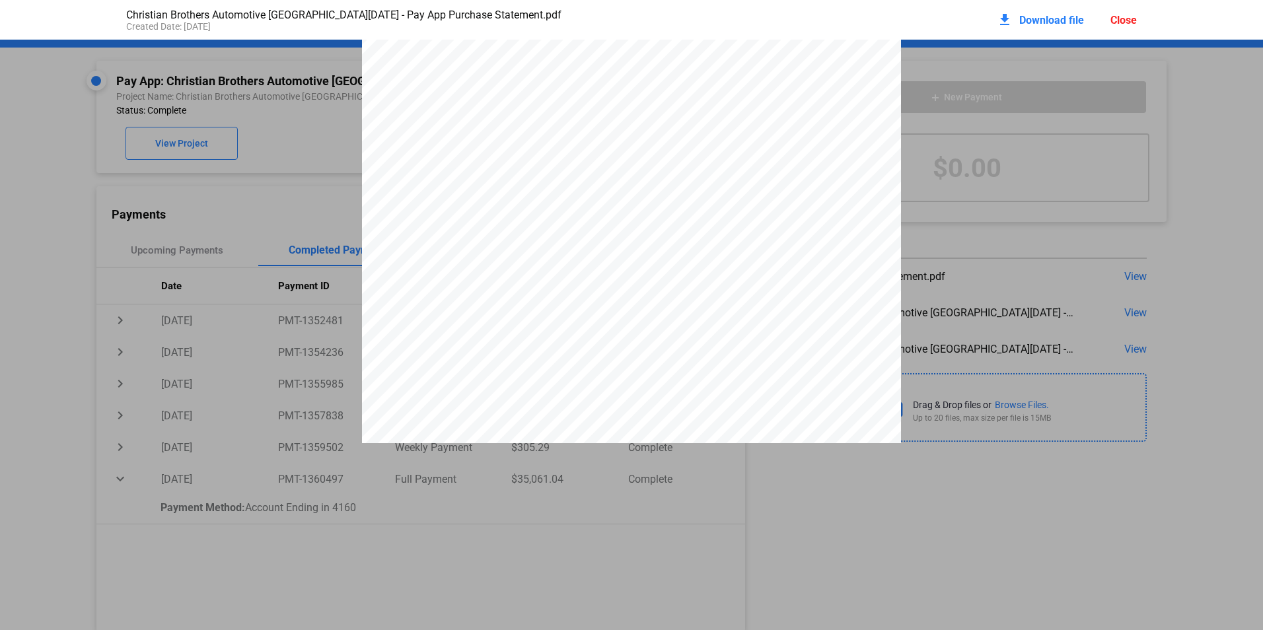
scroll to position [198, 0]
click at [598, 275] on span "$2,442.30" at bounding box center [603, 270] width 39 height 10
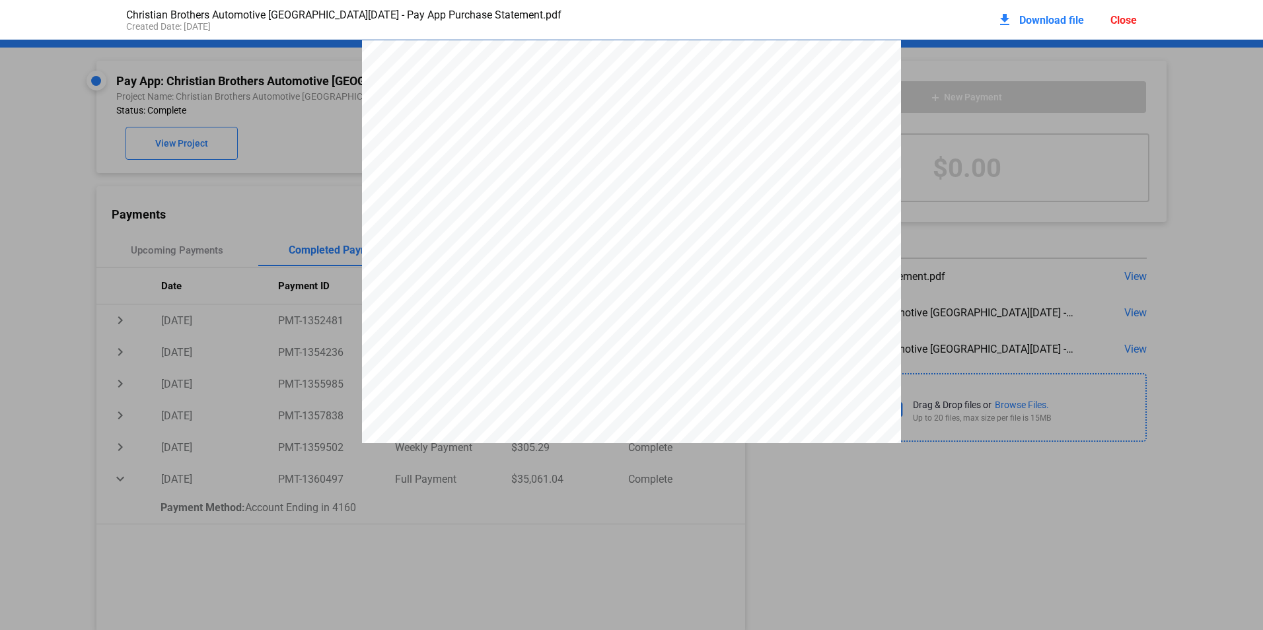
click at [1119, 18] on div "Close" at bounding box center [1123, 20] width 26 height 13
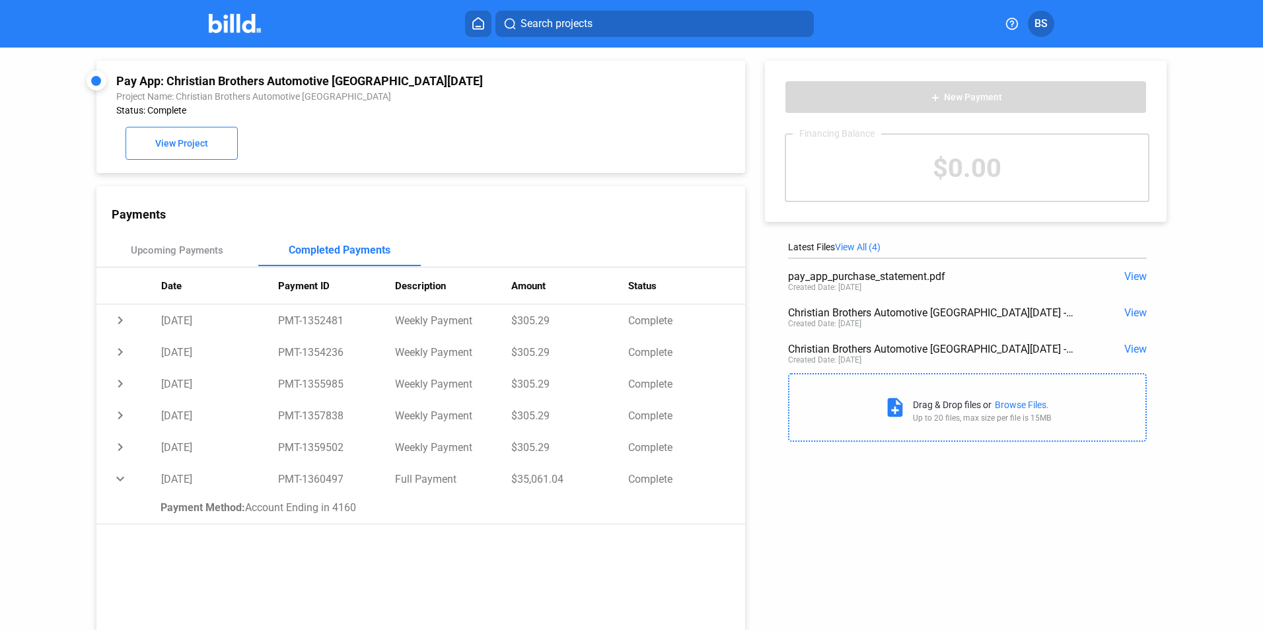
click at [232, 18] on img at bounding box center [235, 23] width 52 height 19
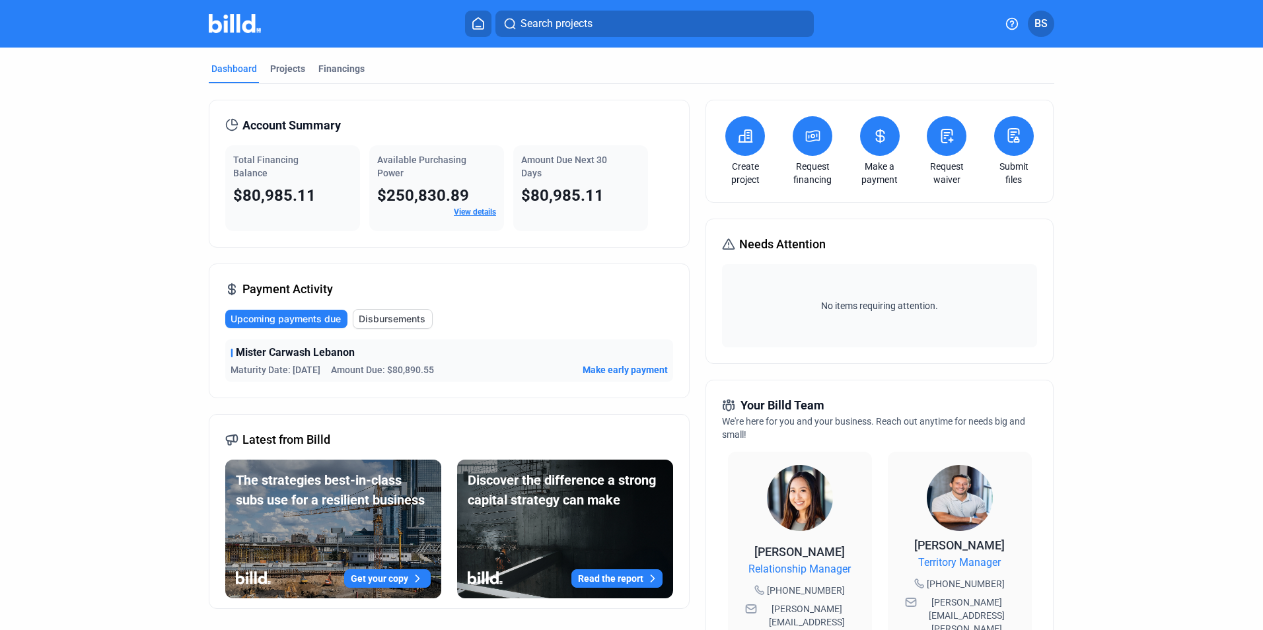
drag, startPoint x: 230, startPoint y: 195, endPoint x: 323, endPoint y: 199, distance: 93.2
click at [323, 199] on div "$80,985.11" at bounding box center [292, 195] width 119 height 21
click at [191, 221] on div "Dashboard Projects Financings Account Summary Total Financing Balance $80,985.1…" at bounding box center [631, 504] width 898 height 913
click at [404, 359] on div "Mister Carwash Lebanon" at bounding box center [449, 353] width 437 height 16
click at [253, 350] on span "Mister Carwash Lebanon" at bounding box center [295, 353] width 119 height 16
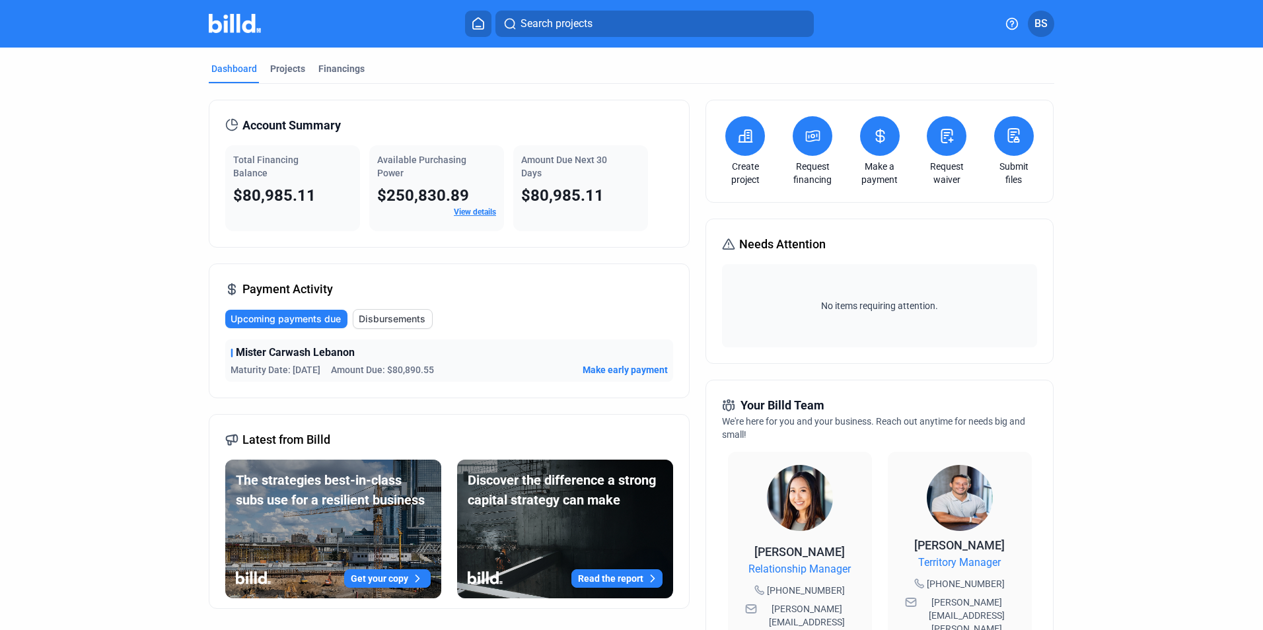
click at [375, 321] on span "Disbursements" at bounding box center [392, 318] width 67 height 13
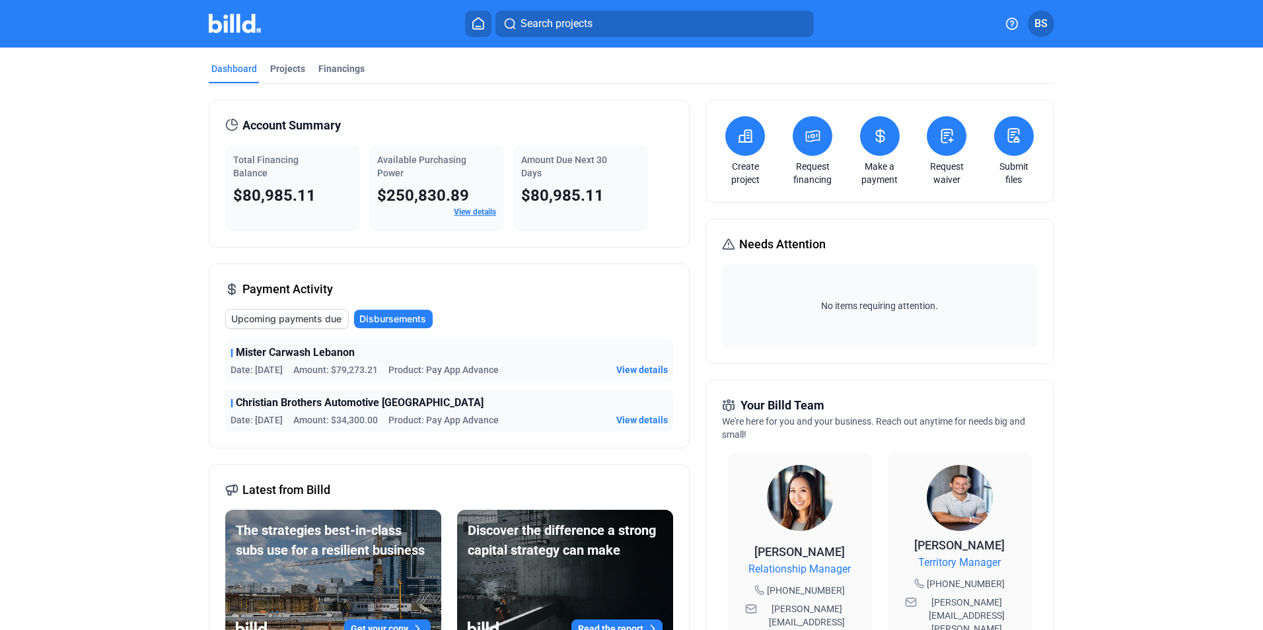
click at [364, 57] on mat-tab-group "Dashboard Projects Financings Account Summary Total Financing Balance $80,985.1…" at bounding box center [631, 504] width 845 height 913
click at [345, 79] on div "Financings" at bounding box center [342, 72] width 52 height 21
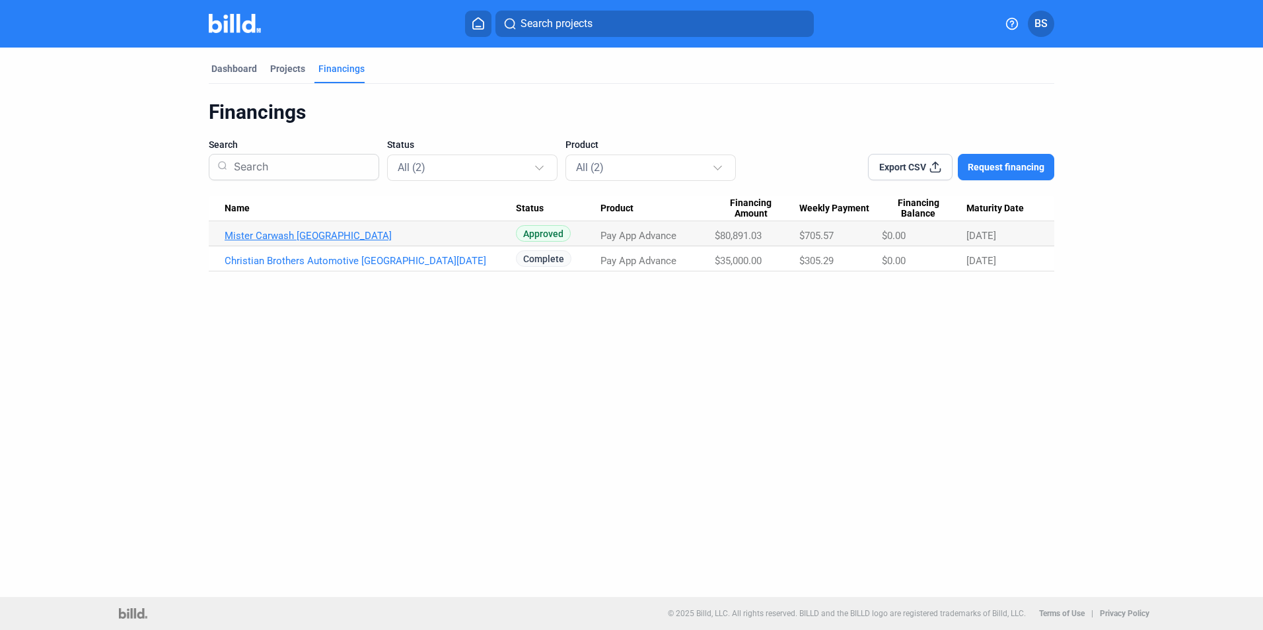
click at [308, 234] on link "Mister Carwash [GEOGRAPHIC_DATA]" at bounding box center [370, 236] width 291 height 12
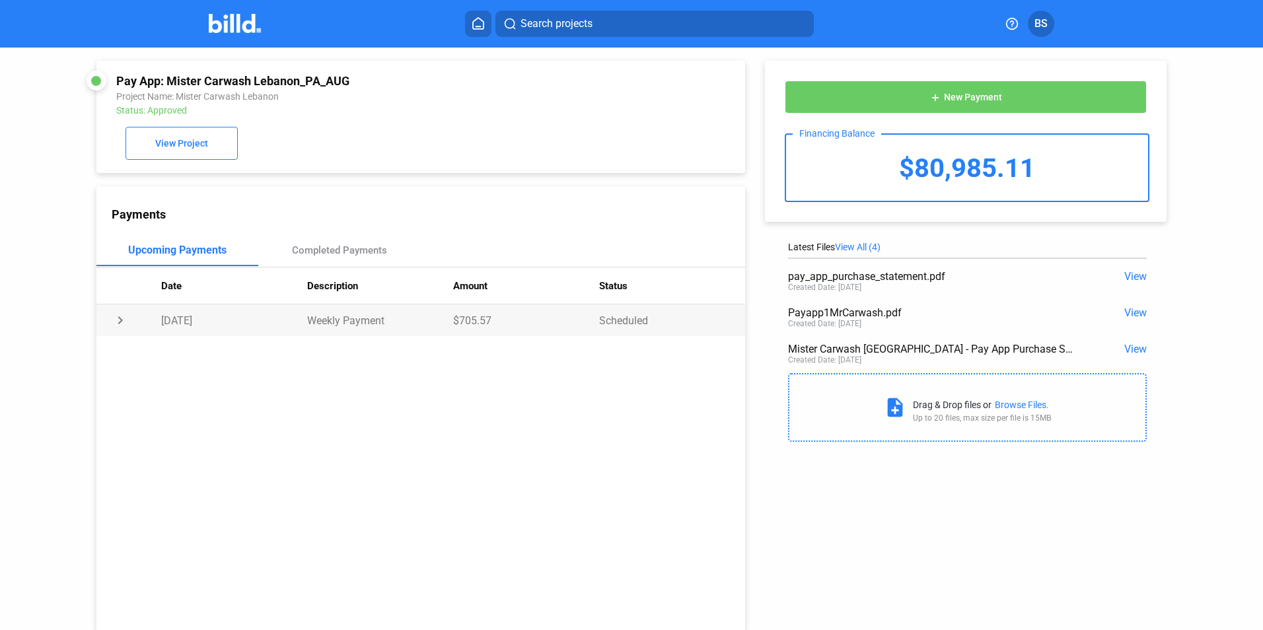
click at [119, 323] on td "chevron_right" at bounding box center [128, 320] width 65 height 32
click at [360, 248] on div "Completed Payments" at bounding box center [339, 250] width 95 height 12
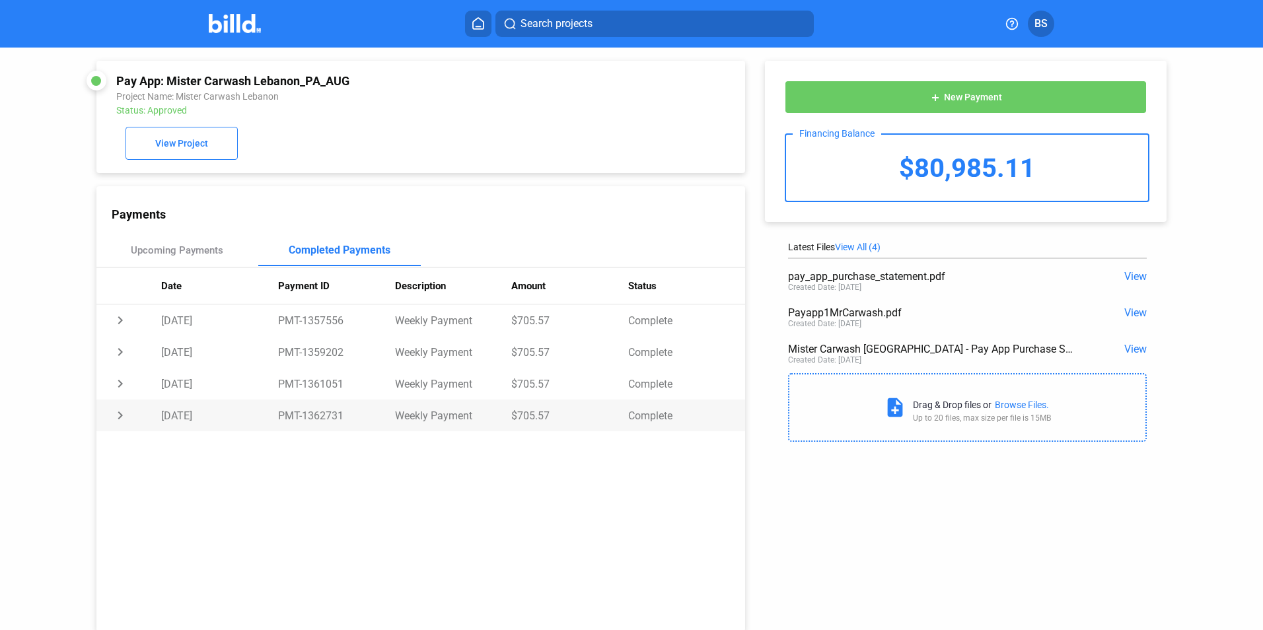
click at [115, 417] on td "chevron_right" at bounding box center [128, 416] width 65 height 32
click at [115, 417] on td "expand_more" at bounding box center [128, 416] width 65 height 32
click at [1124, 353] on span "View" at bounding box center [1135, 349] width 22 height 13
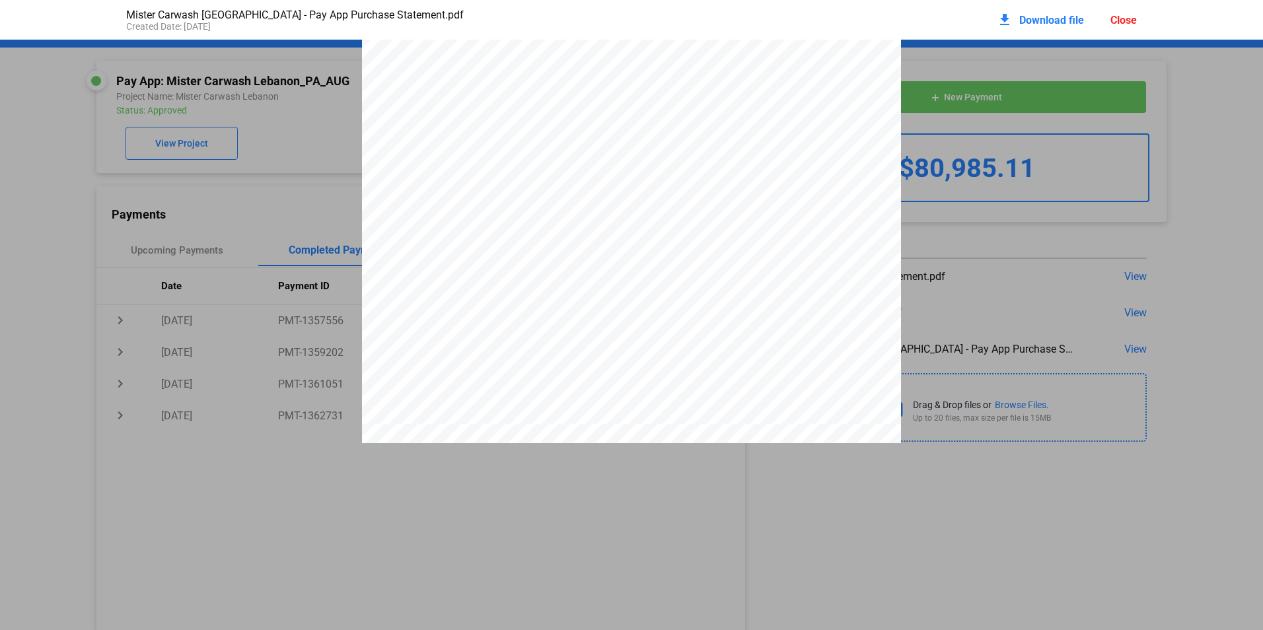
scroll to position [337, 0]
drag, startPoint x: 584, startPoint y: 124, endPoint x: 618, endPoint y: 124, distance: 34.4
click at [618, 124] on span "$1,617.82" at bounding box center [603, 120] width 39 height 10
click at [276, 490] on pdf-viewer "PAY APP PURCHASE STATEMENT This PAY APP PURCHASE STATEMENT is being executed an…" at bounding box center [631, 292] width 1263 height 504
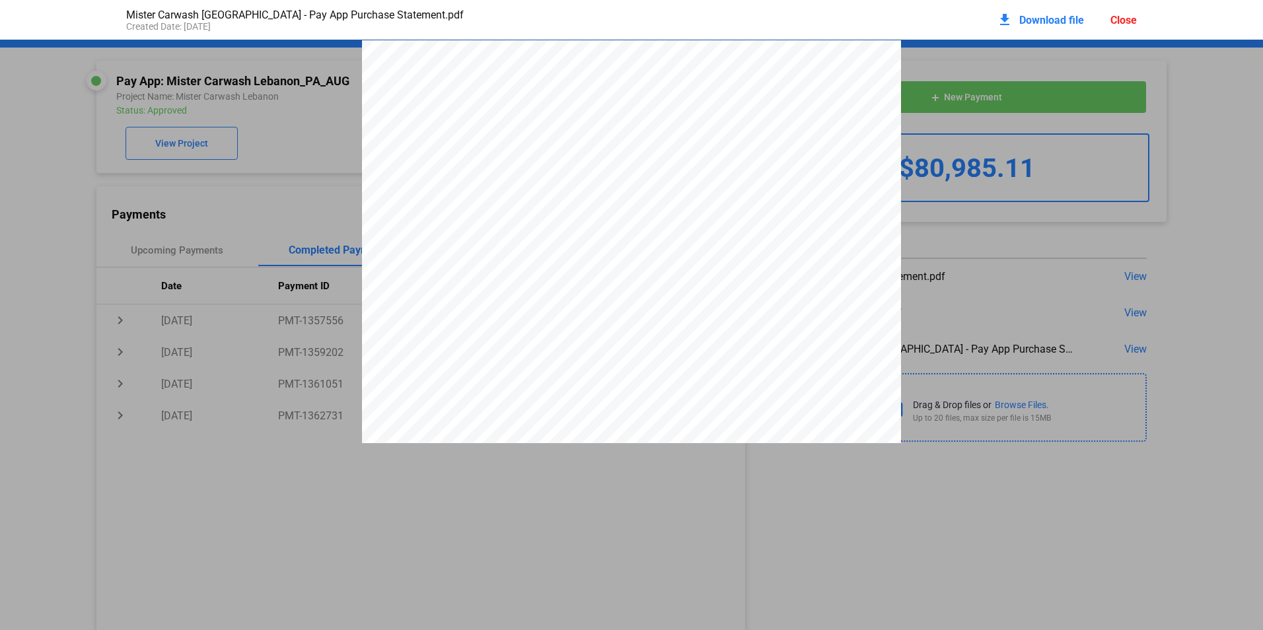
click at [1129, 22] on div "Close" at bounding box center [1123, 20] width 26 height 13
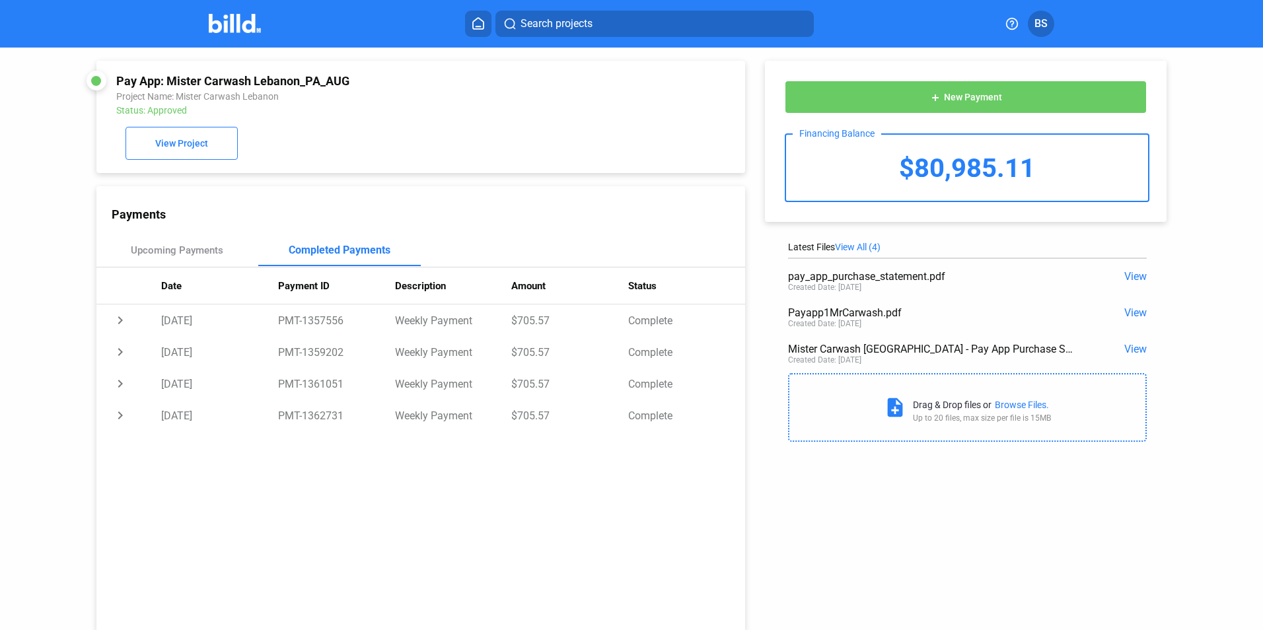
click at [483, 21] on icon at bounding box center [478, 23] width 11 height 11
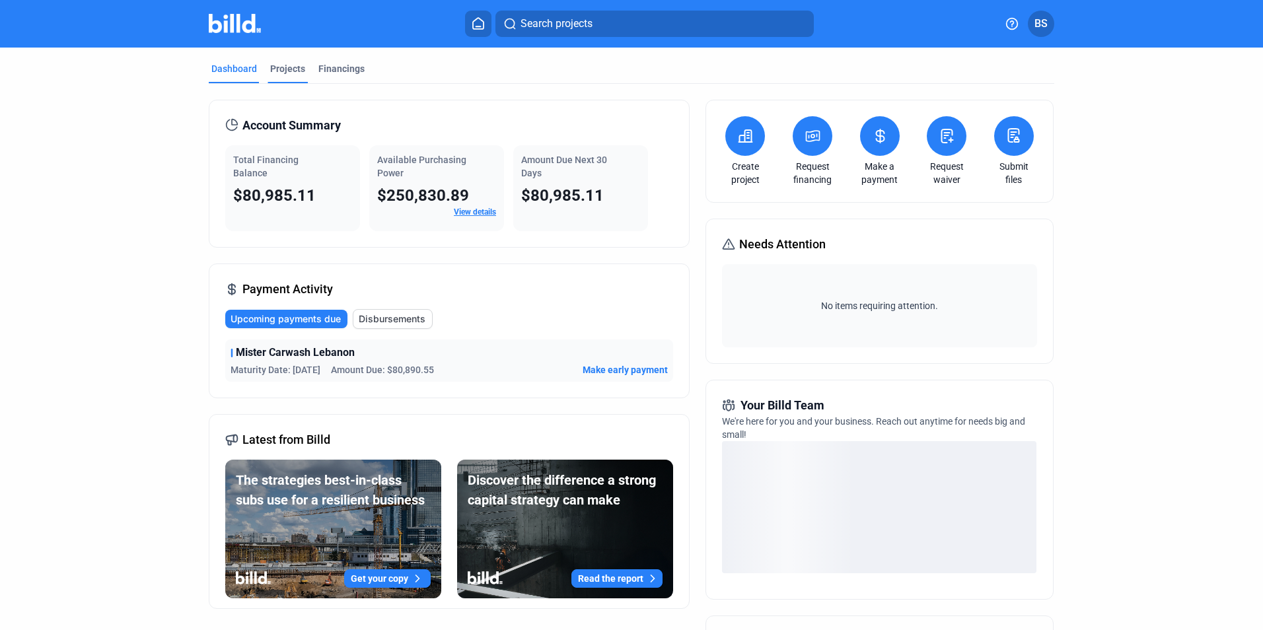
click at [289, 67] on div "Projects" at bounding box center [287, 68] width 35 height 13
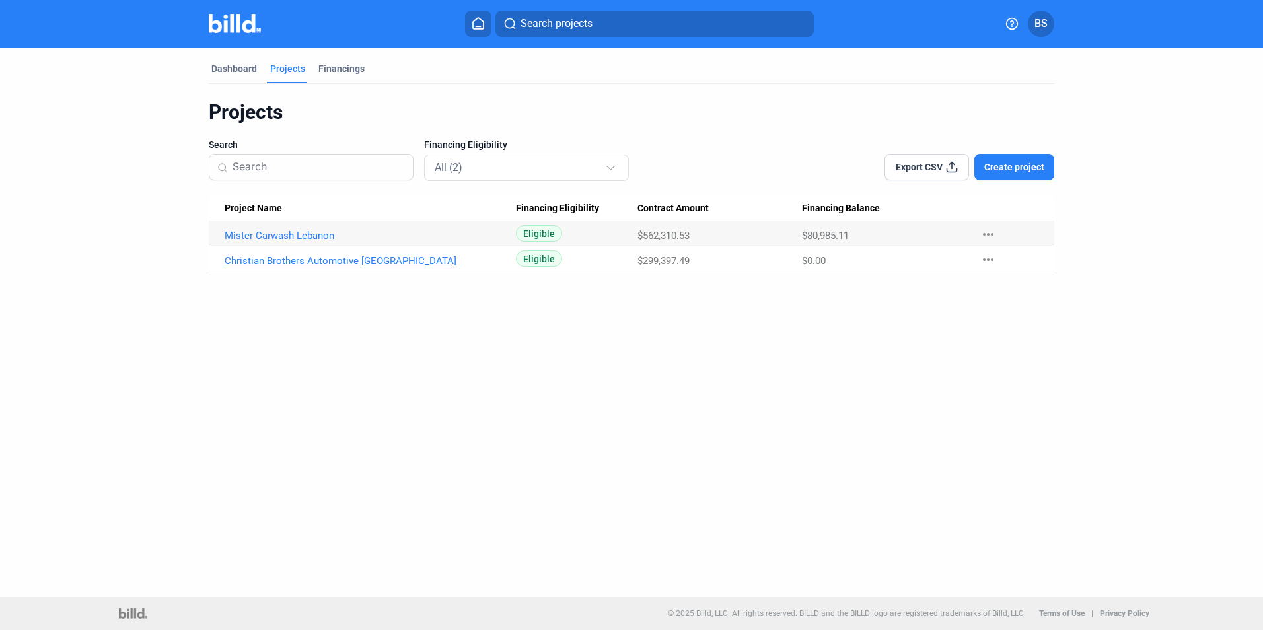
click at [267, 262] on link "Christian Brothers Automotive [GEOGRAPHIC_DATA]" at bounding box center [370, 261] width 291 height 12
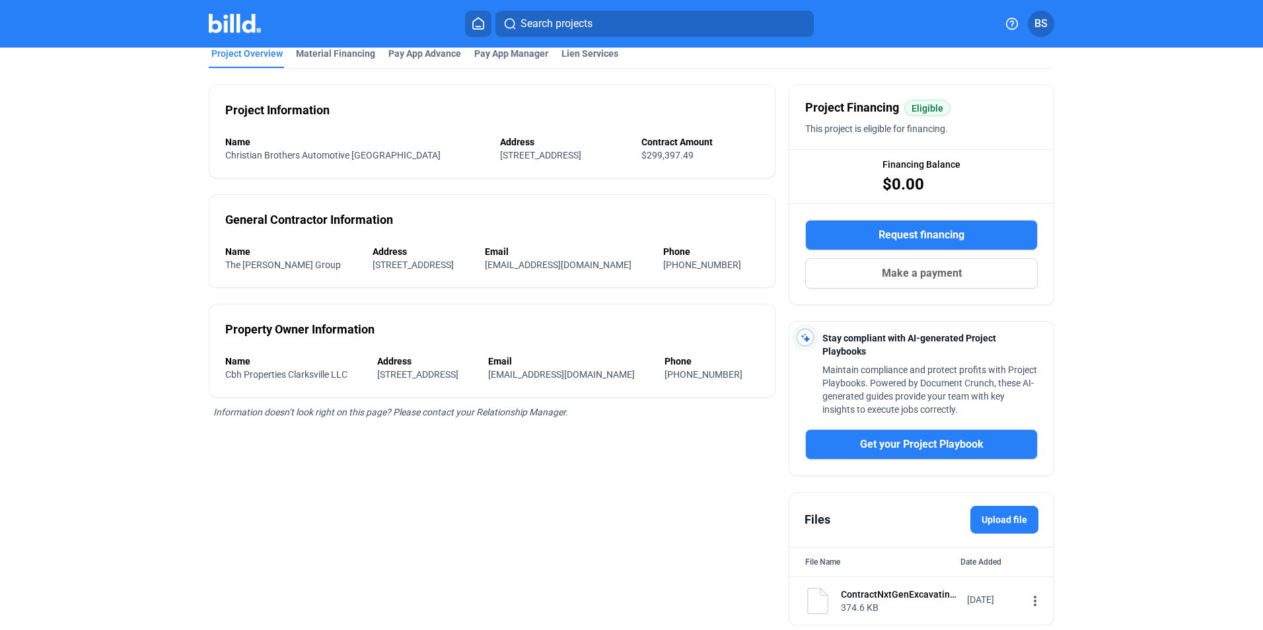
scroll to position [117, 0]
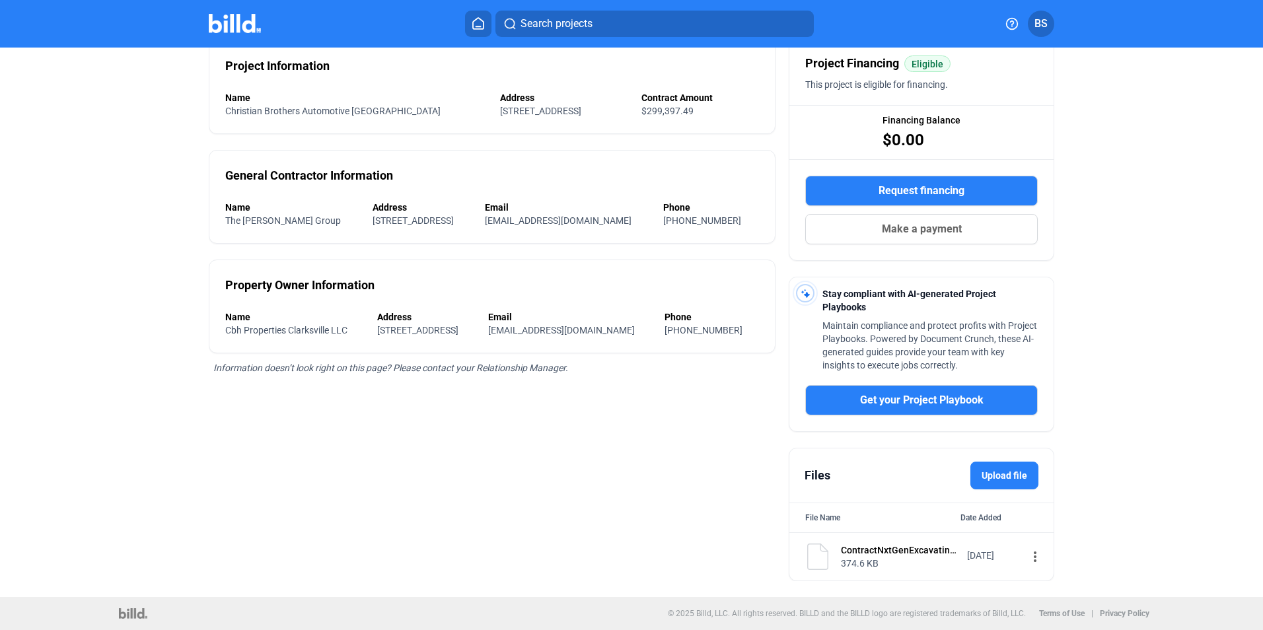
click at [861, 555] on div "ContractNxtGenExcavating1.PDF" at bounding box center [900, 550] width 118 height 13
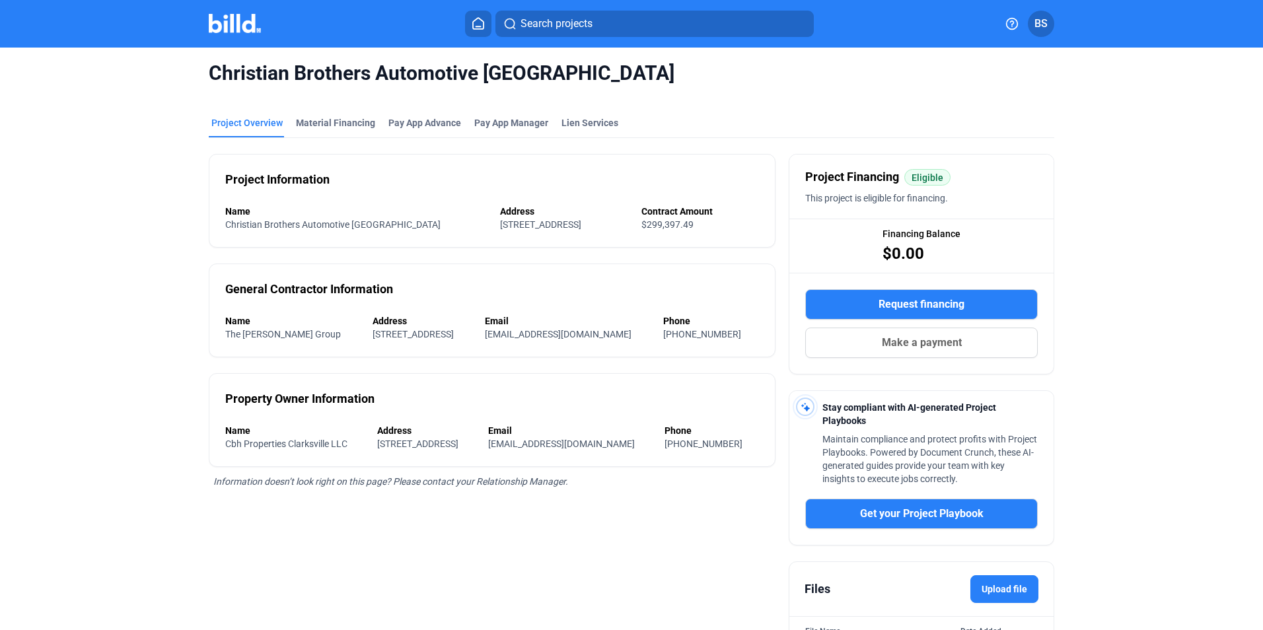
scroll to position [0, 0]
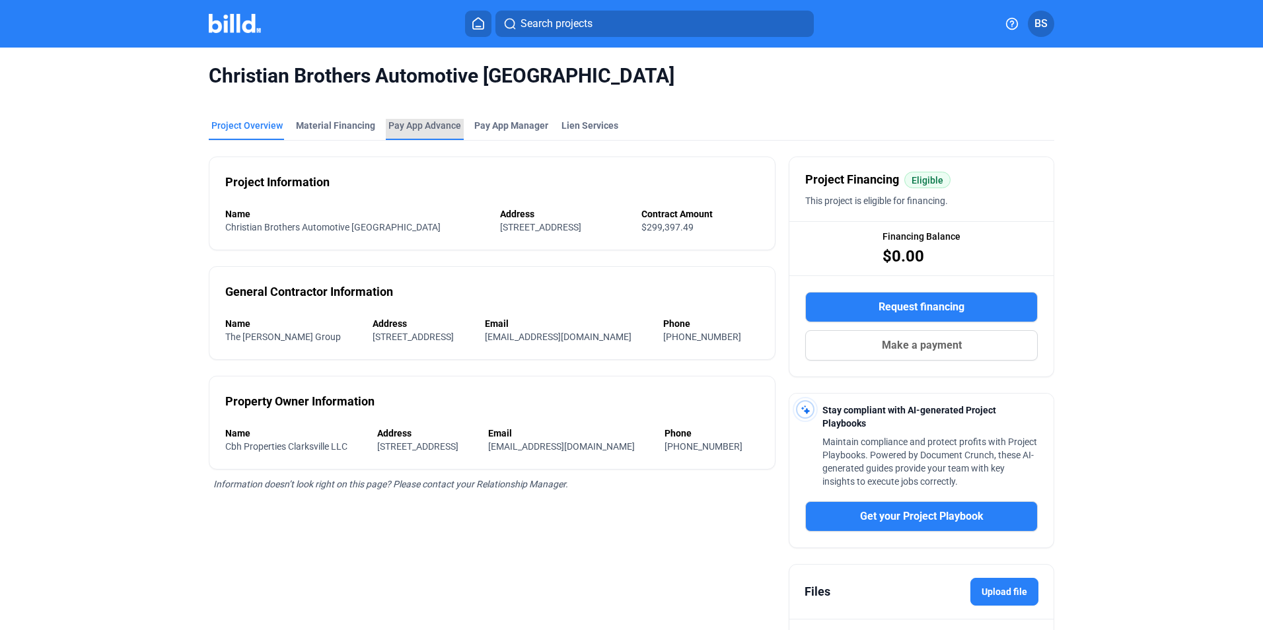
click at [444, 128] on div "Pay App Advance" at bounding box center [424, 125] width 73 height 13
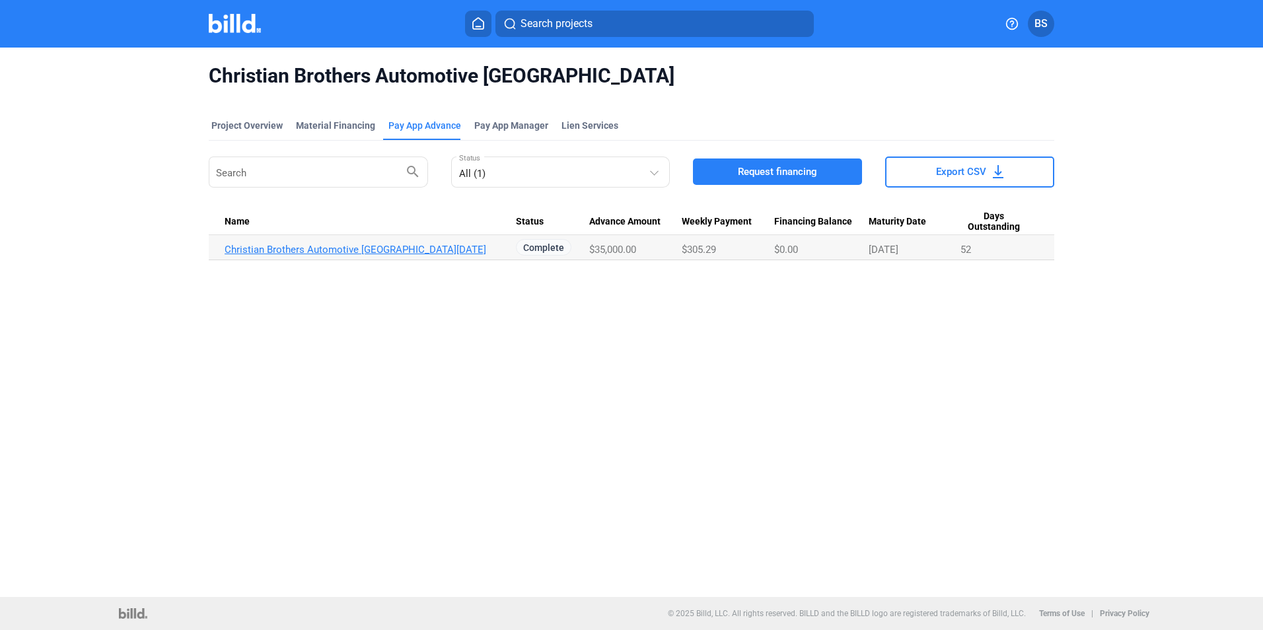
click at [369, 244] on link "Christian Brothers Automotive [GEOGRAPHIC_DATA][DATE]" at bounding box center [370, 250] width 291 height 12
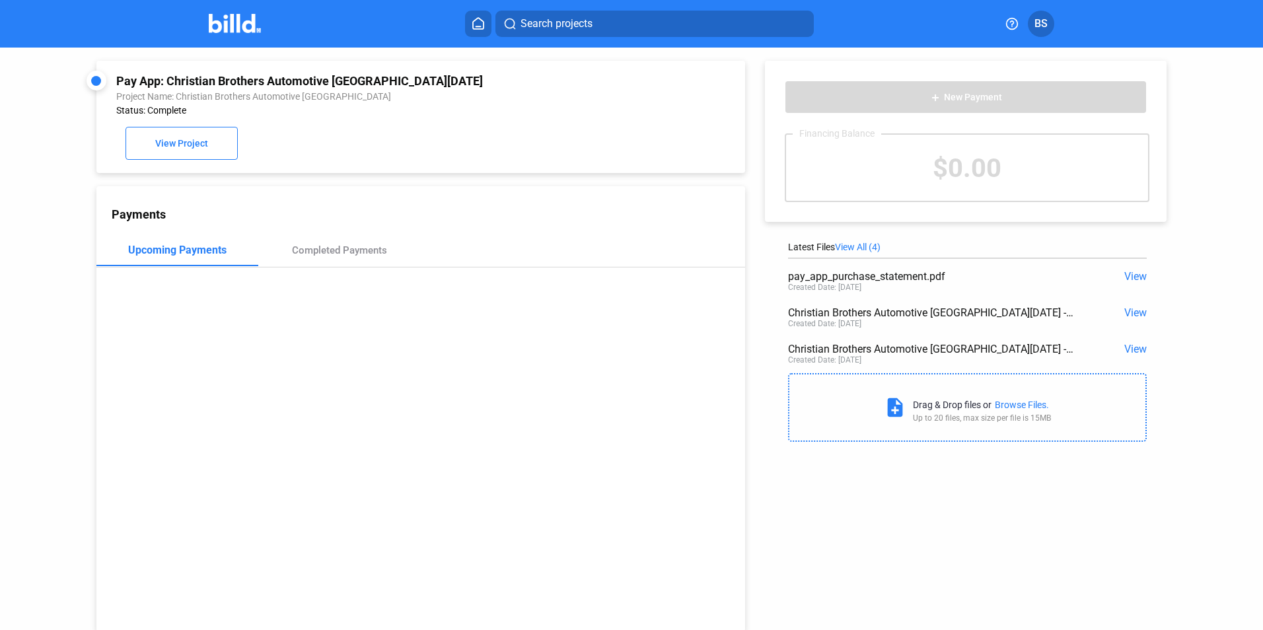
click at [1129, 347] on span "View" at bounding box center [1135, 349] width 22 height 13
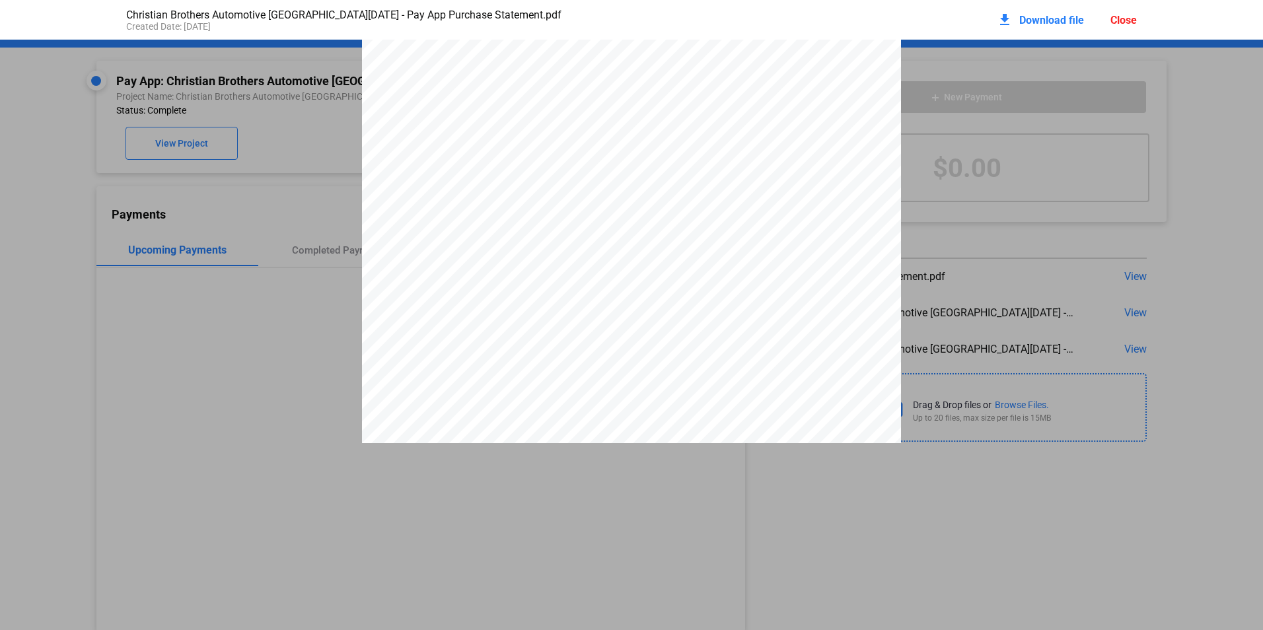
scroll to position [271, 0]
click at [598, 177] on span "$35,000.00" at bounding box center [606, 175] width 44 height 10
drag, startPoint x: 585, startPoint y: 245, endPoint x: 624, endPoint y: 245, distance: 39.6
click at [624, 245] on span "$34,300.00" at bounding box center [606, 241] width 44 height 10
drag, startPoint x: 624, startPoint y: 245, endPoint x: 601, endPoint y: 234, distance: 25.7
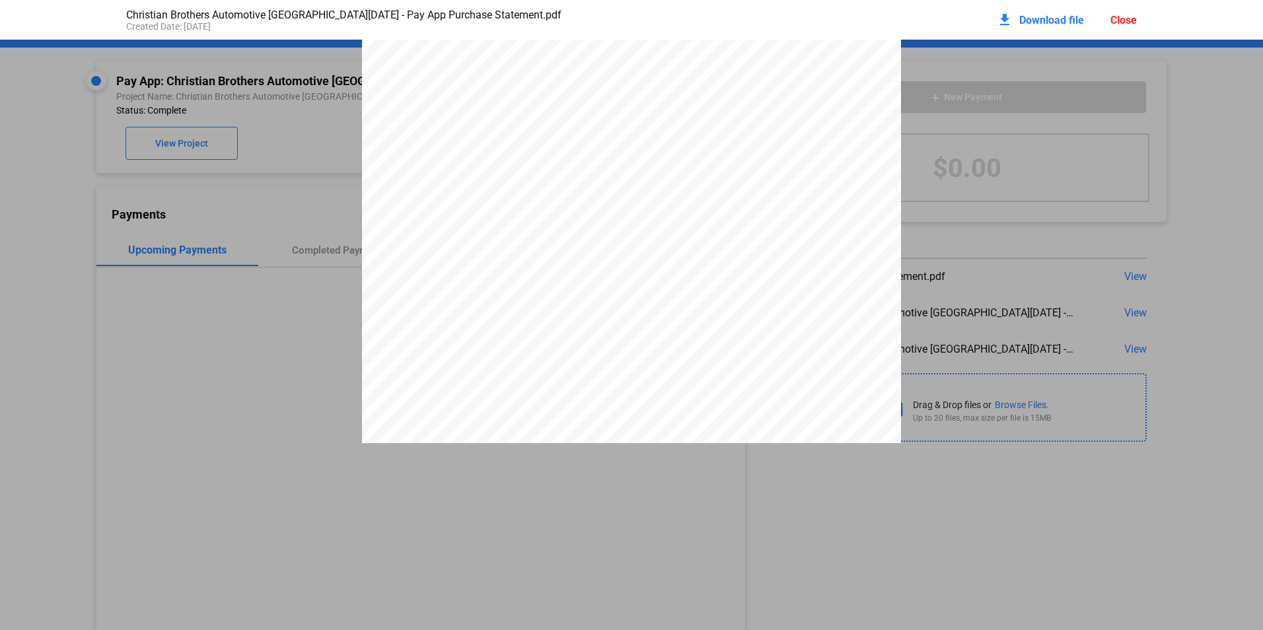
click at [601, 234] on div "PAY APP PURCHASE STATEMENT This PAY APP PURCHASE STATEMENT is being executed an…" at bounding box center [631, 117] width 539 height 697
click at [1127, 15] on div "Close" at bounding box center [1123, 20] width 26 height 13
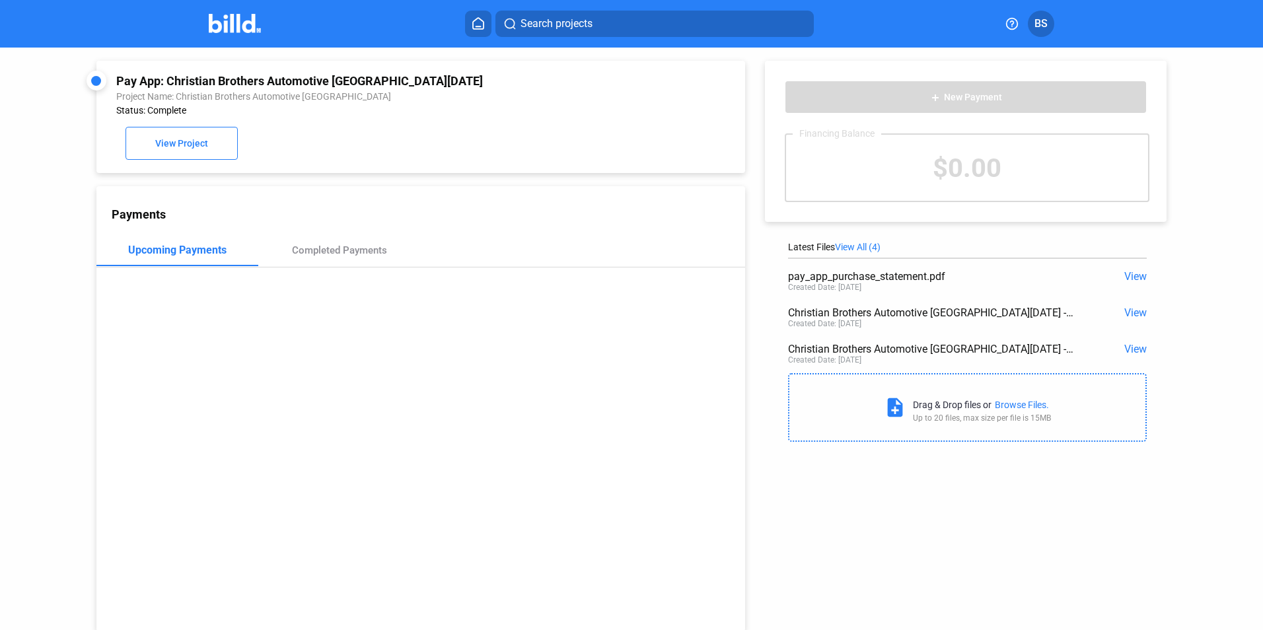
click at [236, 20] on img at bounding box center [235, 23] width 52 height 19
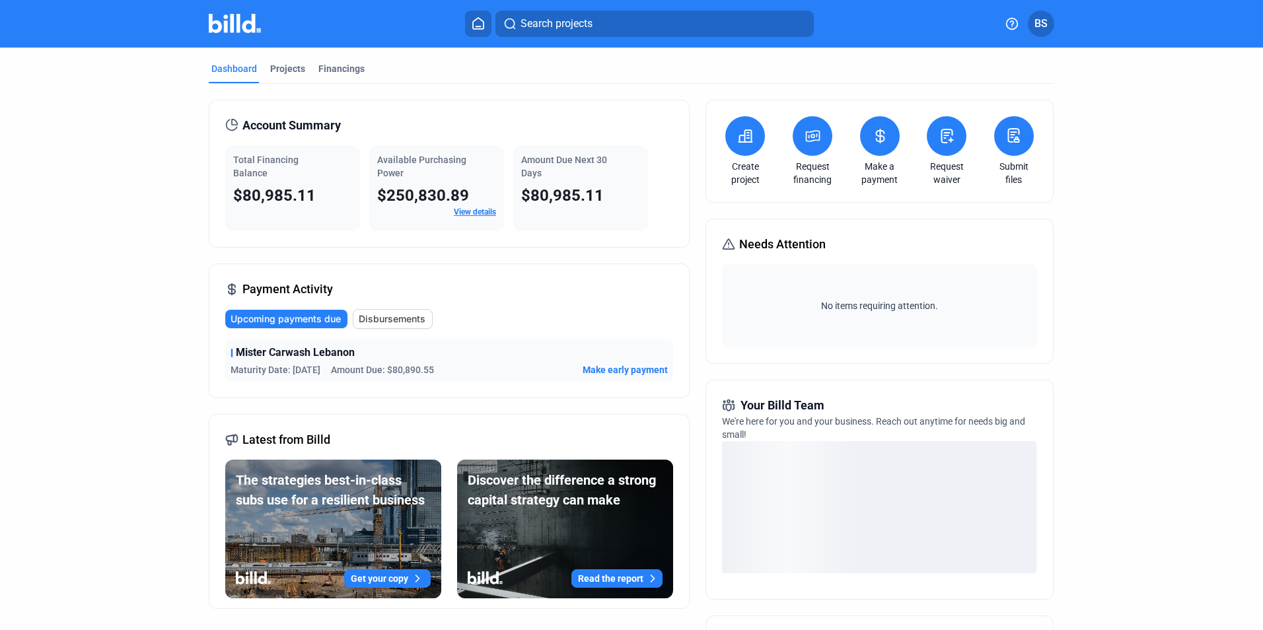
drag, startPoint x: 397, startPoint y: 366, endPoint x: 443, endPoint y: 369, distance: 46.3
click at [443, 369] on div "Maturity Date: [DATE] Amount Due: $80,890.55 Make early payment" at bounding box center [449, 369] width 437 height 13
